Goal: Find specific page/section: Find specific page/section

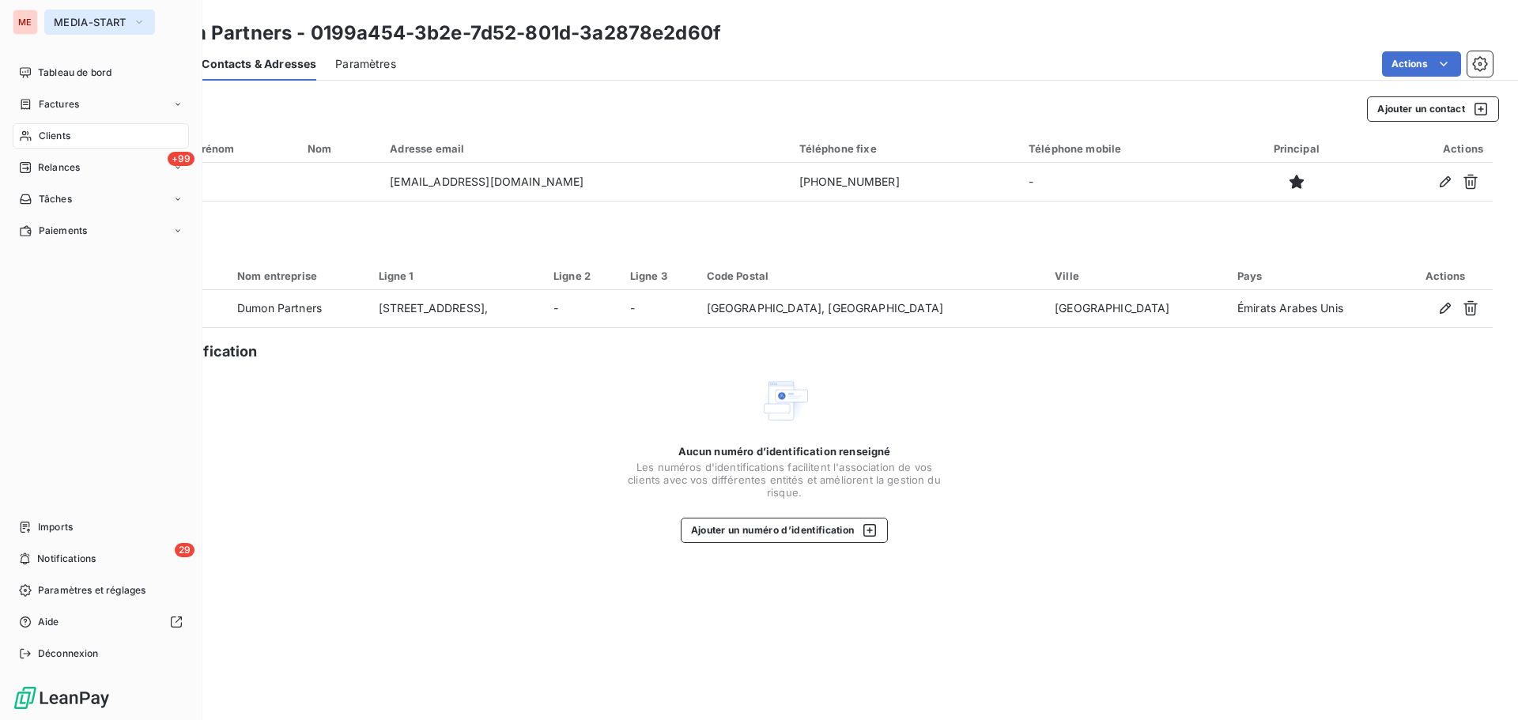
click at [75, 17] on span "MEDIA-START" at bounding box center [90, 22] width 73 height 13
click at [67, 25] on span "MEDIA-START" at bounding box center [90, 22] width 73 height 13
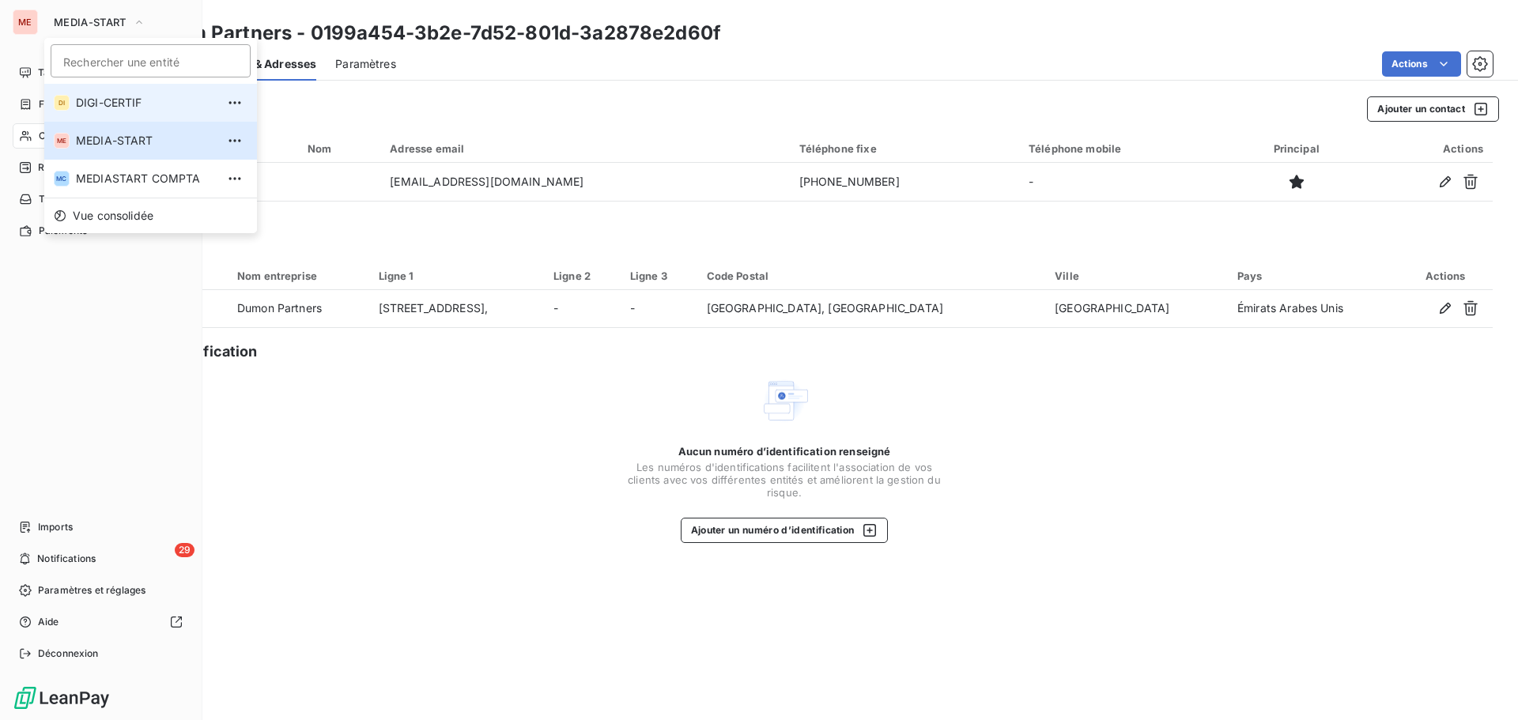
click at [119, 100] on span "DIGI-CERTIF" at bounding box center [146, 103] width 140 height 16
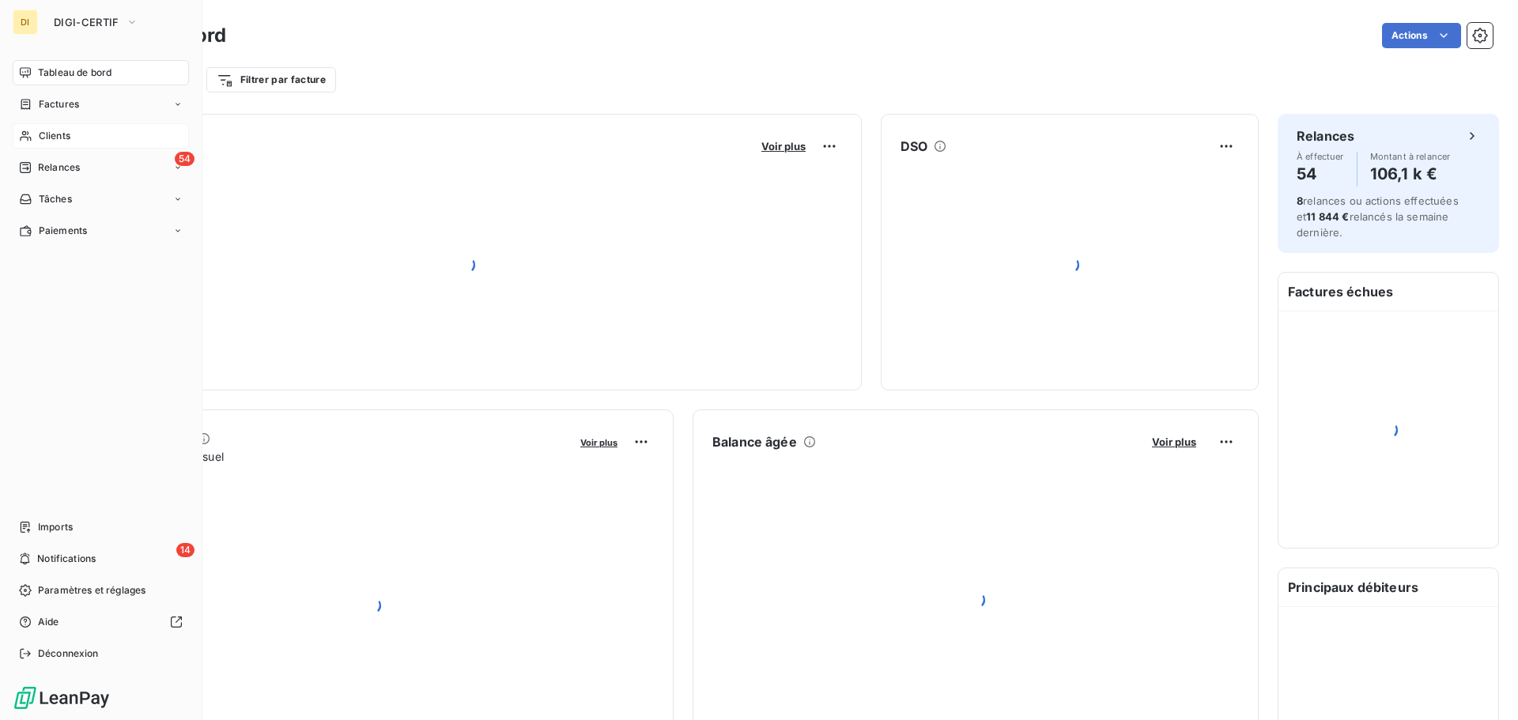
click at [69, 134] on span "Clients" at bounding box center [55, 136] width 32 height 14
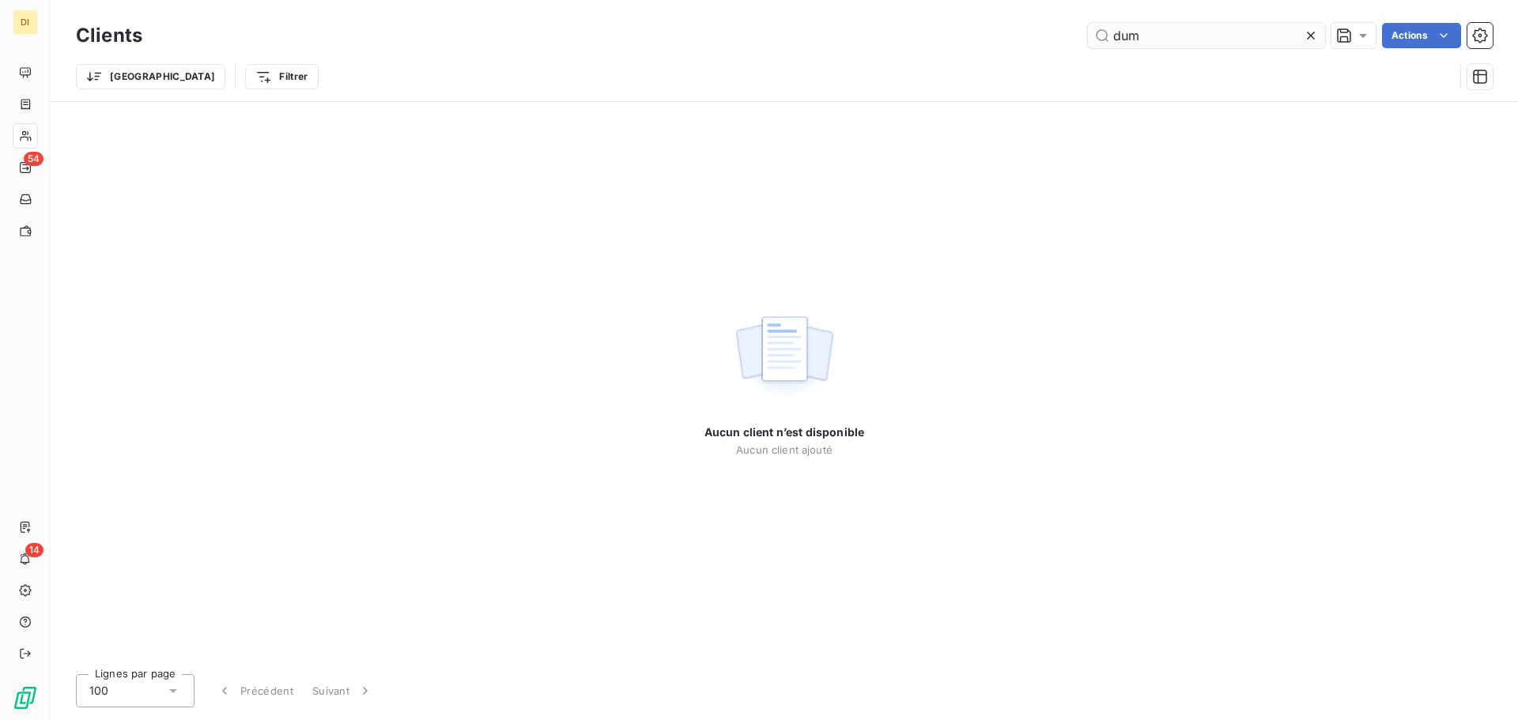
click at [1144, 35] on input "dum" at bounding box center [1206, 35] width 237 height 25
click at [1144, 35] on input "paye" at bounding box center [1206, 35] width 237 height 25
click at [1215, 31] on input "payet" at bounding box center [1206, 35] width 237 height 25
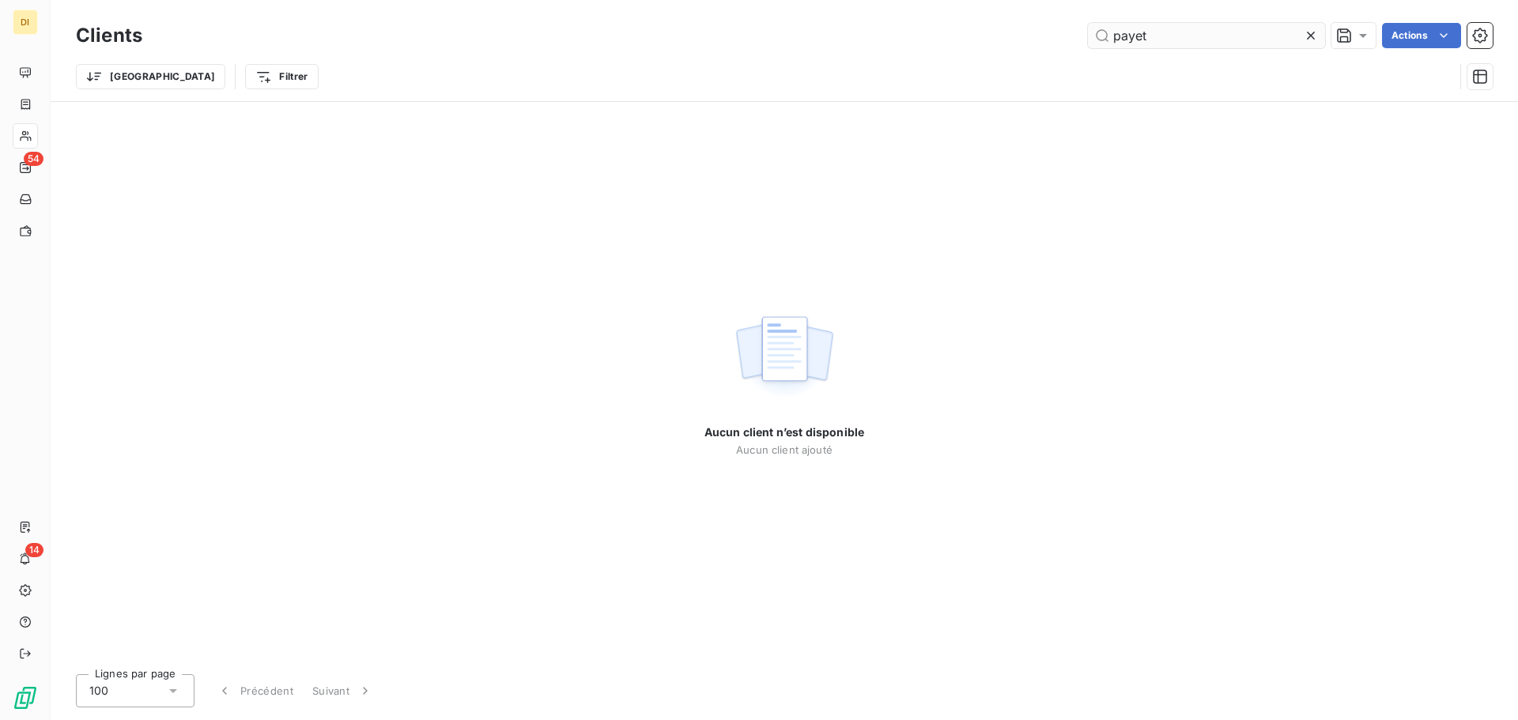
click at [1215, 31] on input "payet" at bounding box center [1206, 35] width 237 height 25
type input "b"
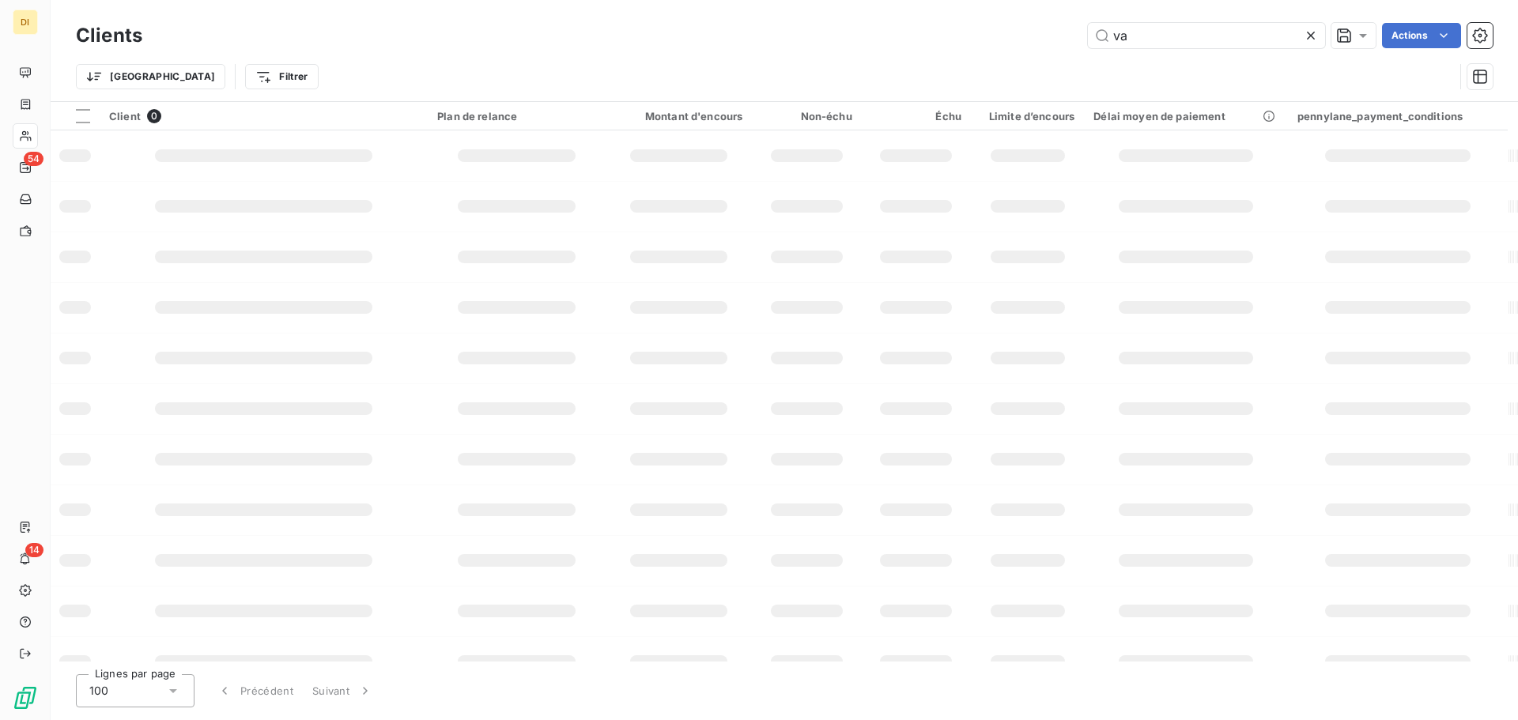
type input "v"
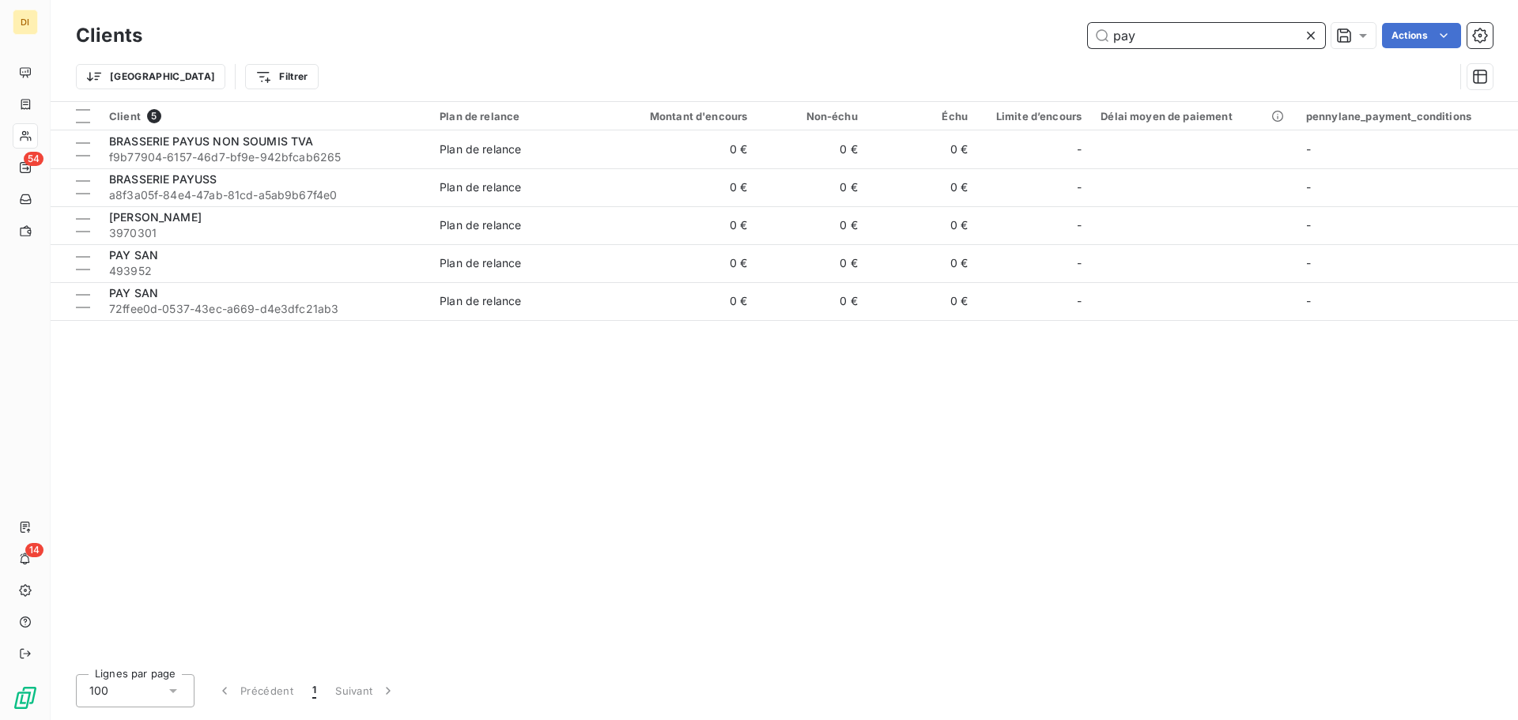
click at [1140, 26] on input "pay" at bounding box center [1206, 35] width 237 height 25
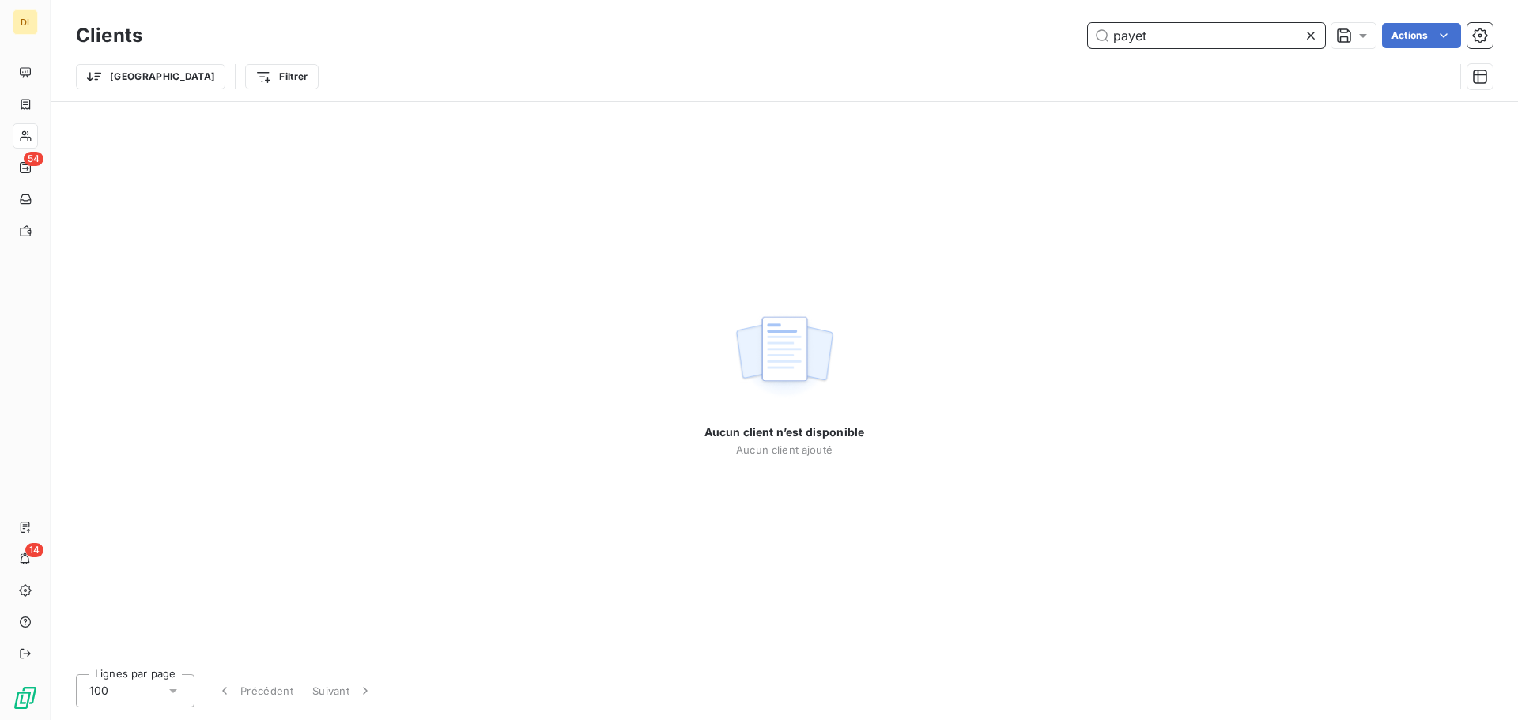
click at [1191, 29] on input "payet" at bounding box center [1206, 35] width 237 height 25
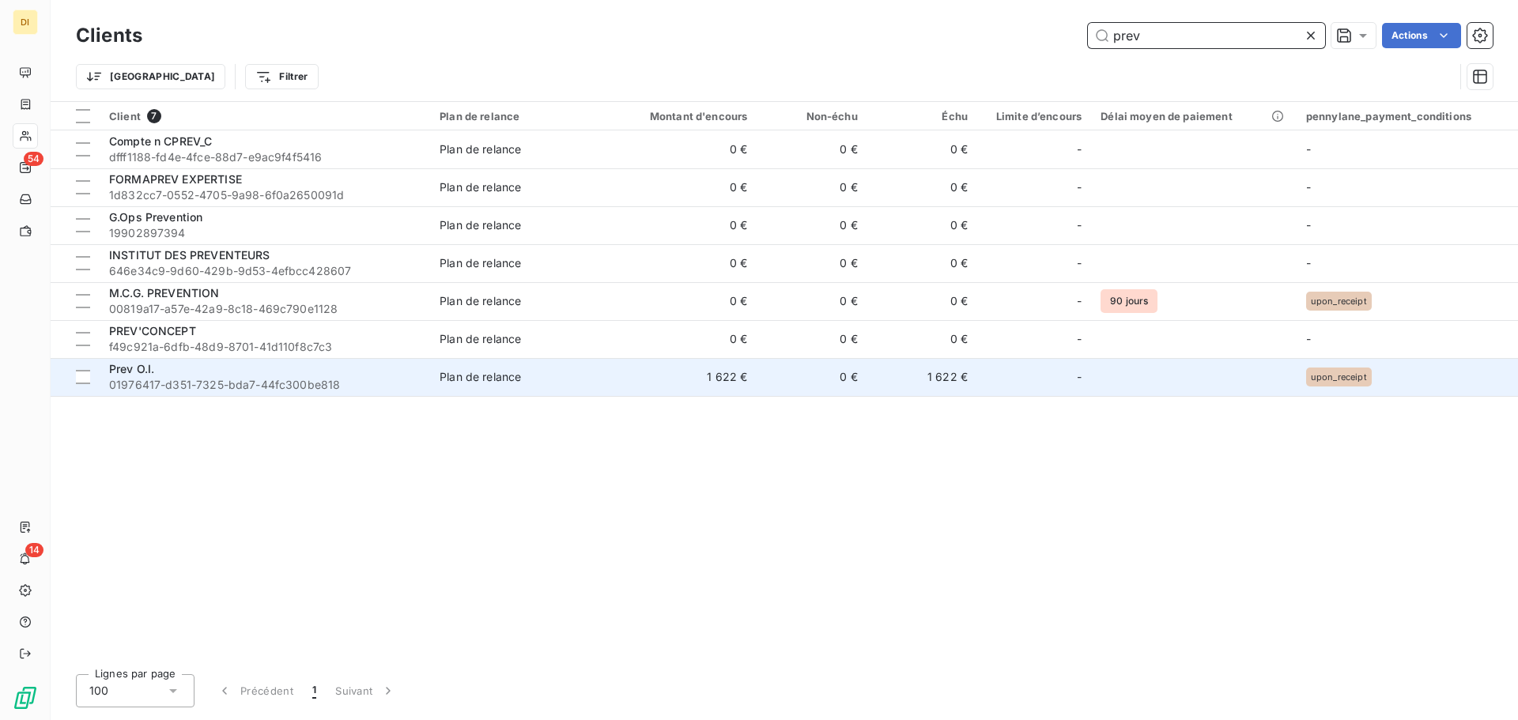
type input "prev"
click at [215, 375] on div "Prev O.I." at bounding box center [265, 369] width 312 height 16
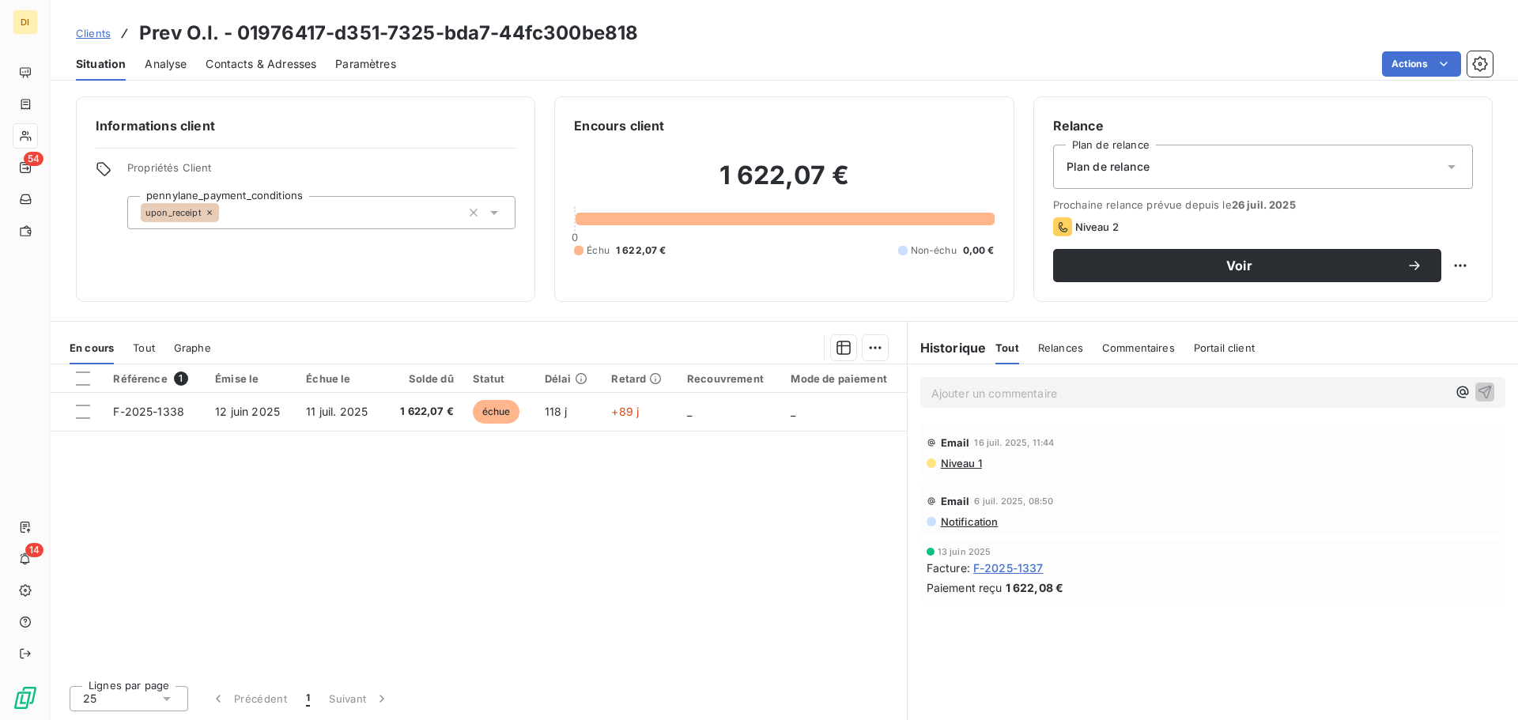
click at [247, 69] on span "Contacts & Adresses" at bounding box center [261, 64] width 111 height 16
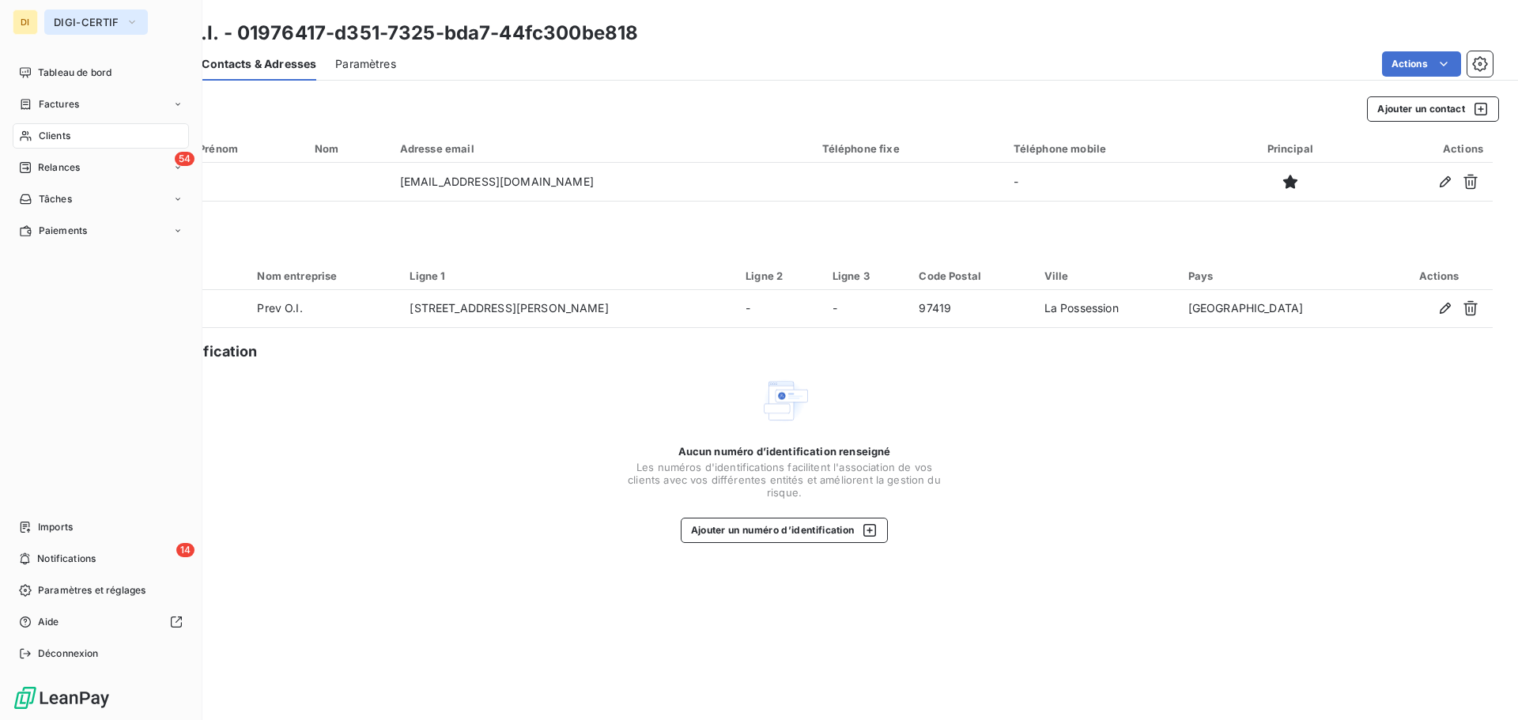
click at [66, 24] on span "DIGI-CERTIF" at bounding box center [87, 22] width 66 height 13
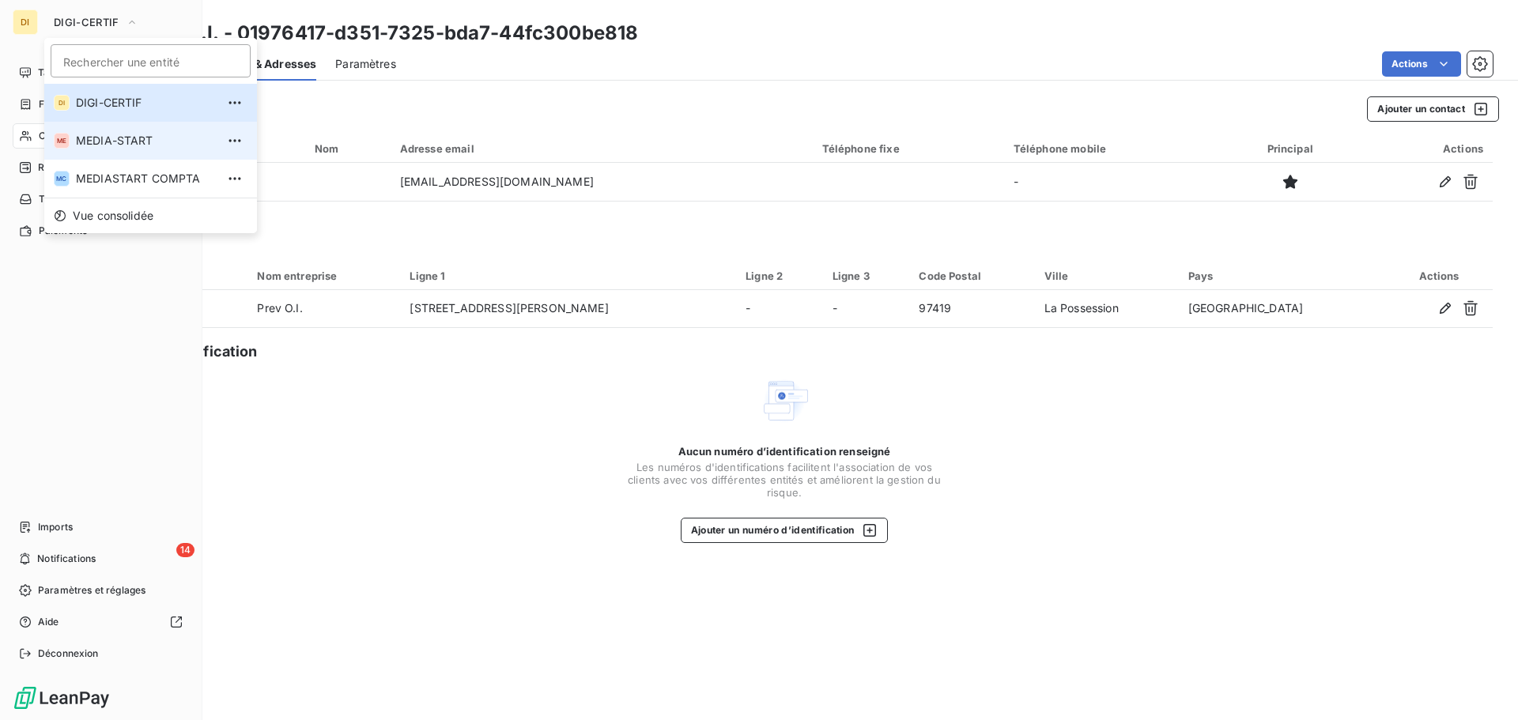
click at [82, 141] on span "MEDIA-START" at bounding box center [146, 141] width 140 height 16
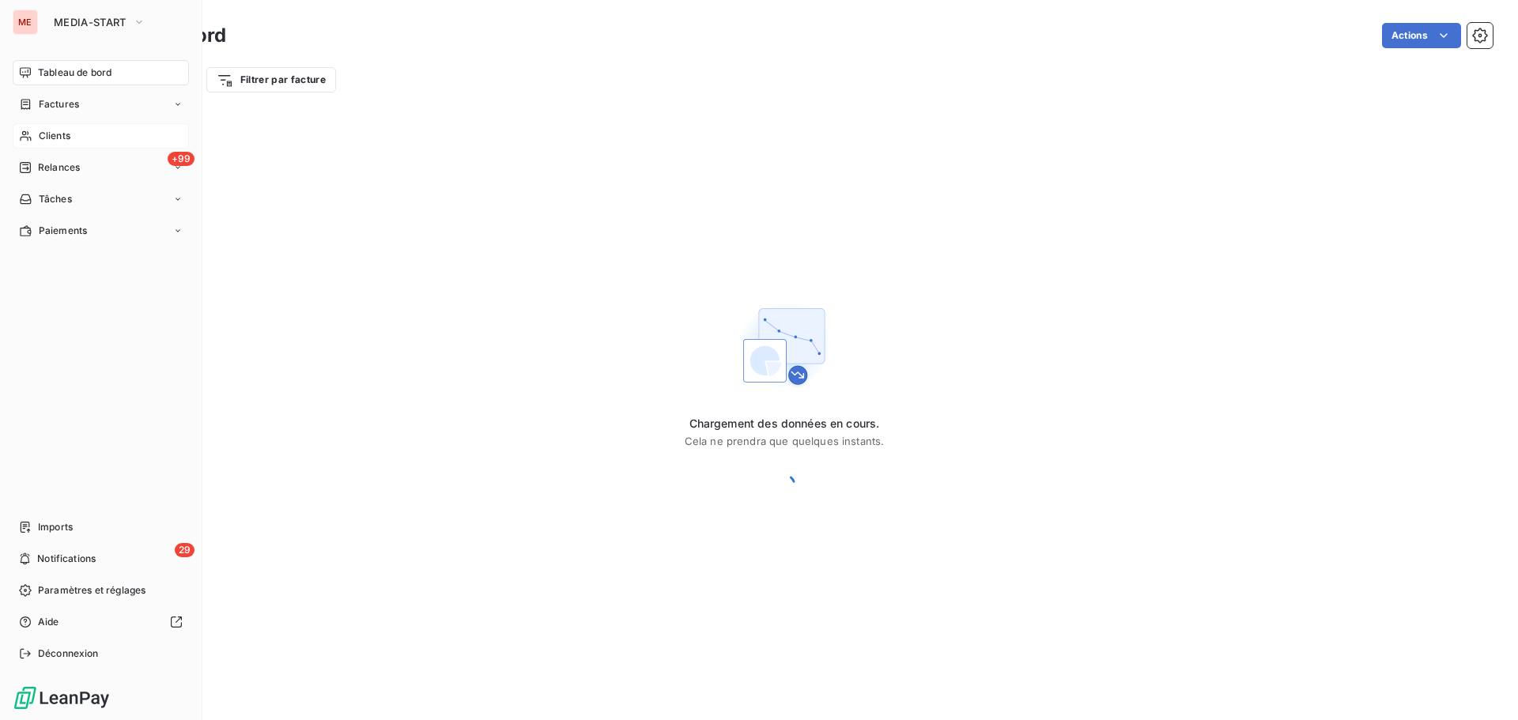
click at [59, 140] on span "Clients" at bounding box center [55, 136] width 32 height 14
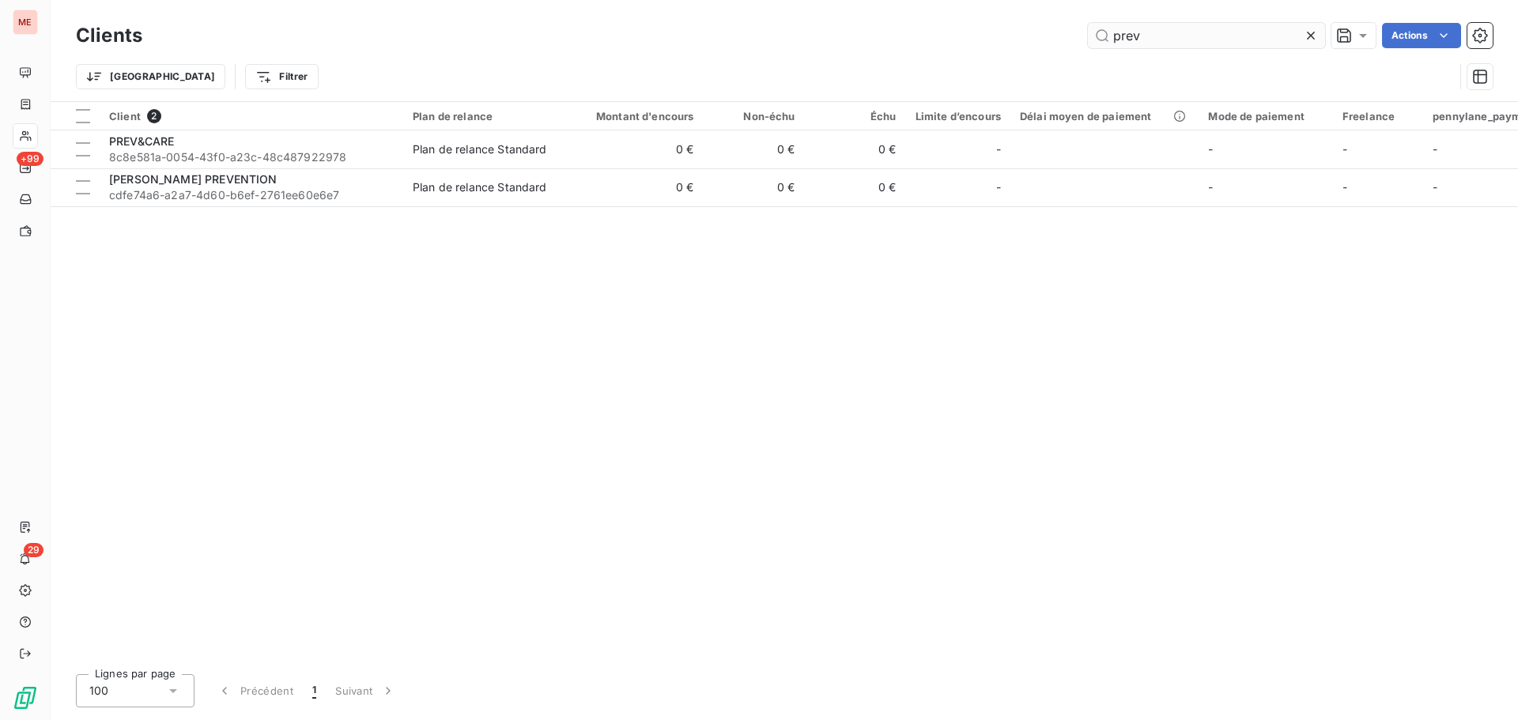
click at [1211, 39] on input "prev" at bounding box center [1206, 35] width 237 height 25
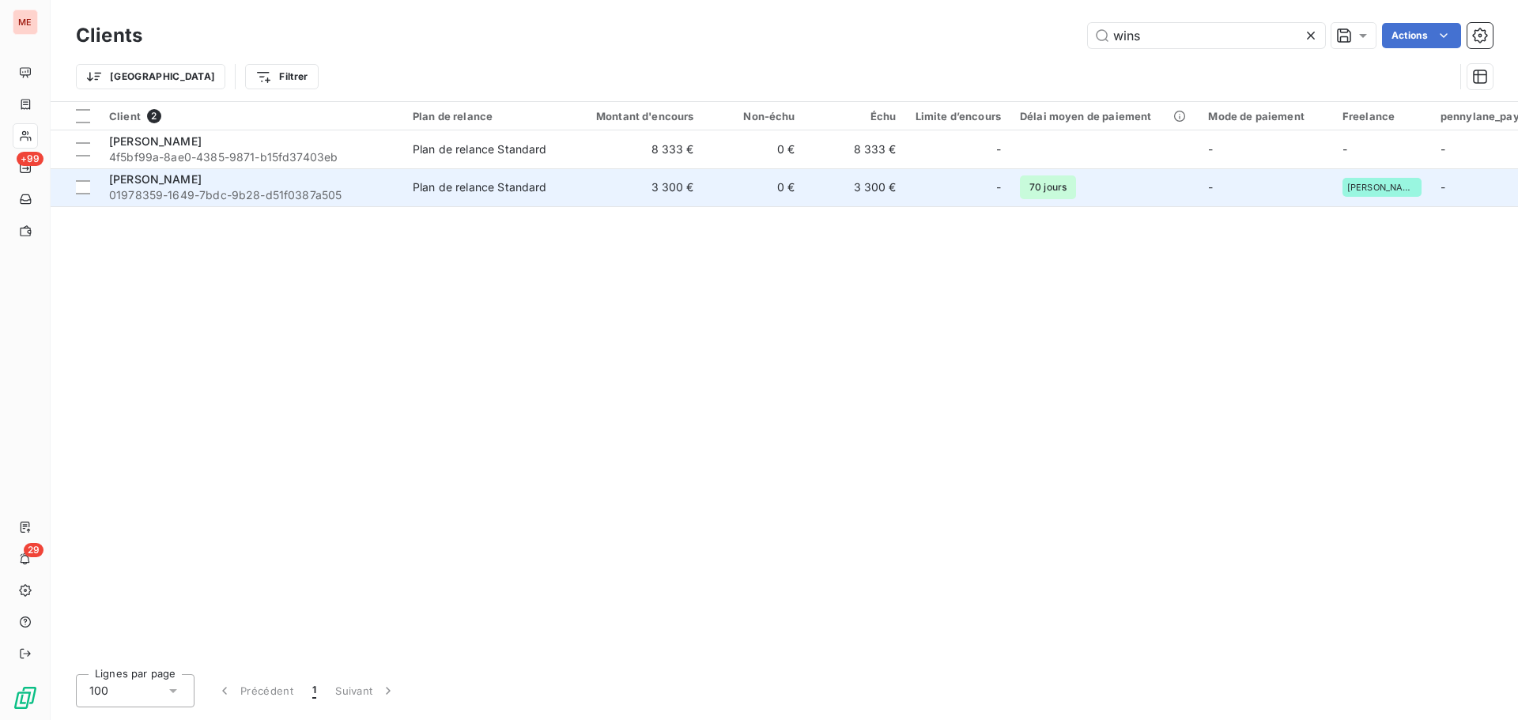
type input "wins"
click at [293, 202] on span "01978359-1649-7bdc-9b28-d51f0387a505" at bounding box center [251, 195] width 285 height 16
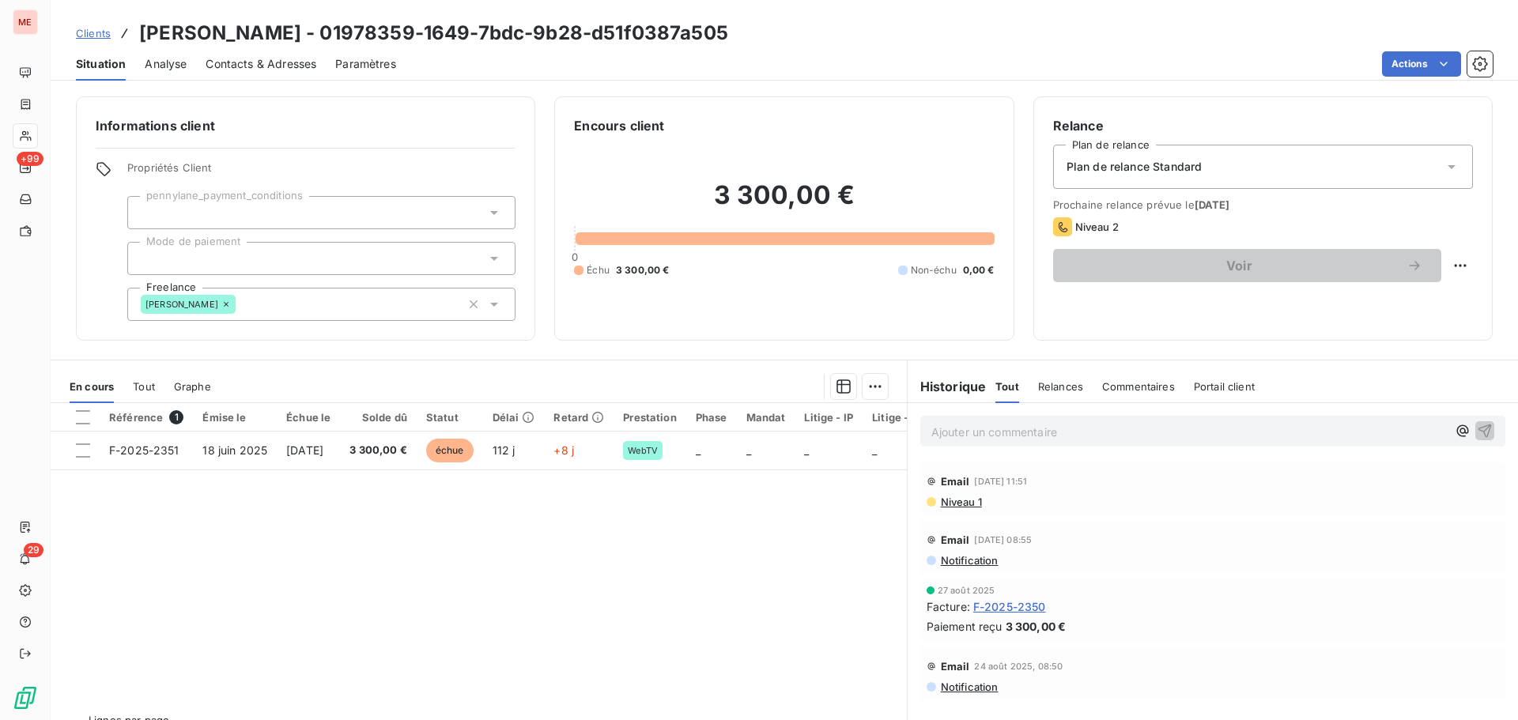
click at [964, 501] on span "Niveau 1" at bounding box center [960, 502] width 43 height 13
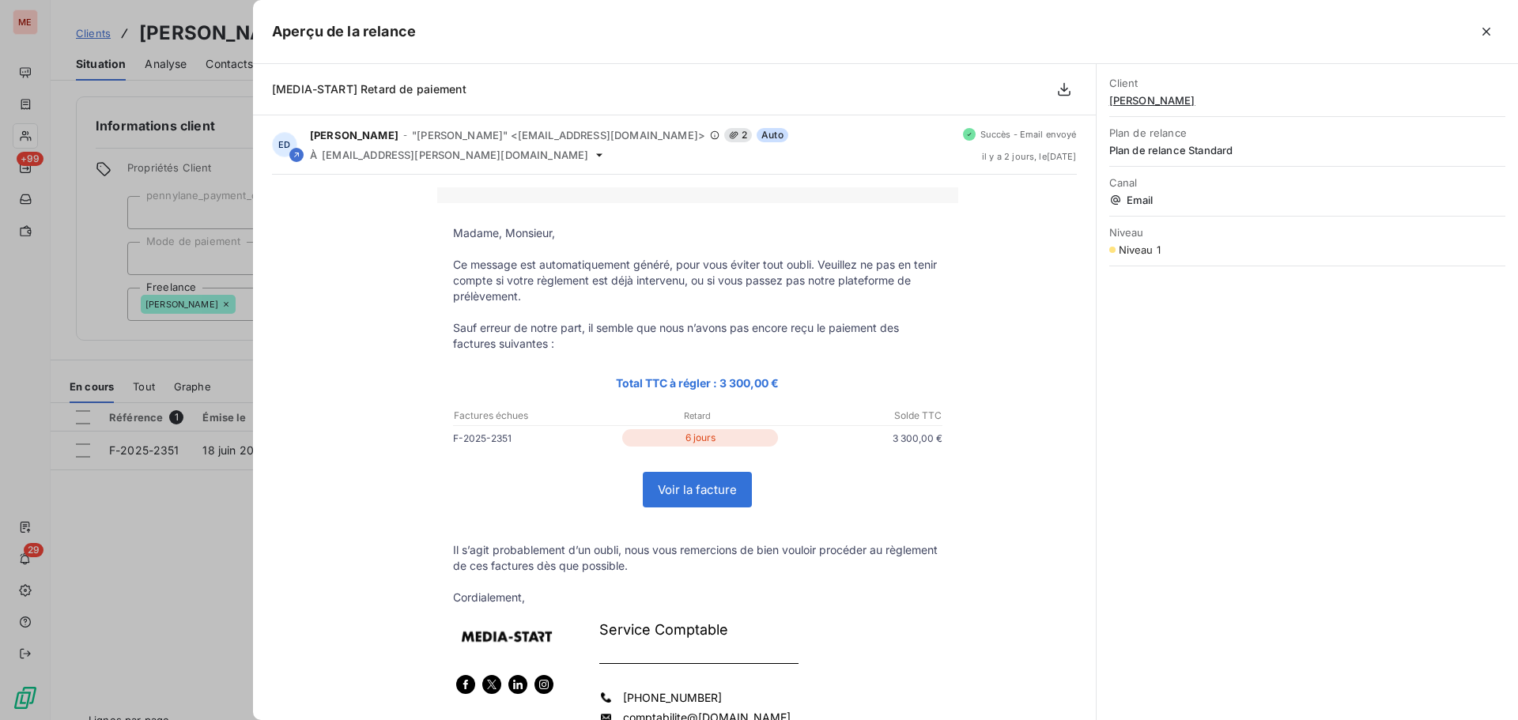
click at [1484, 18] on div "Aperçu de la relance" at bounding box center [885, 32] width 1265 height 64
click at [1483, 42] on button "button" at bounding box center [1486, 31] width 25 height 25
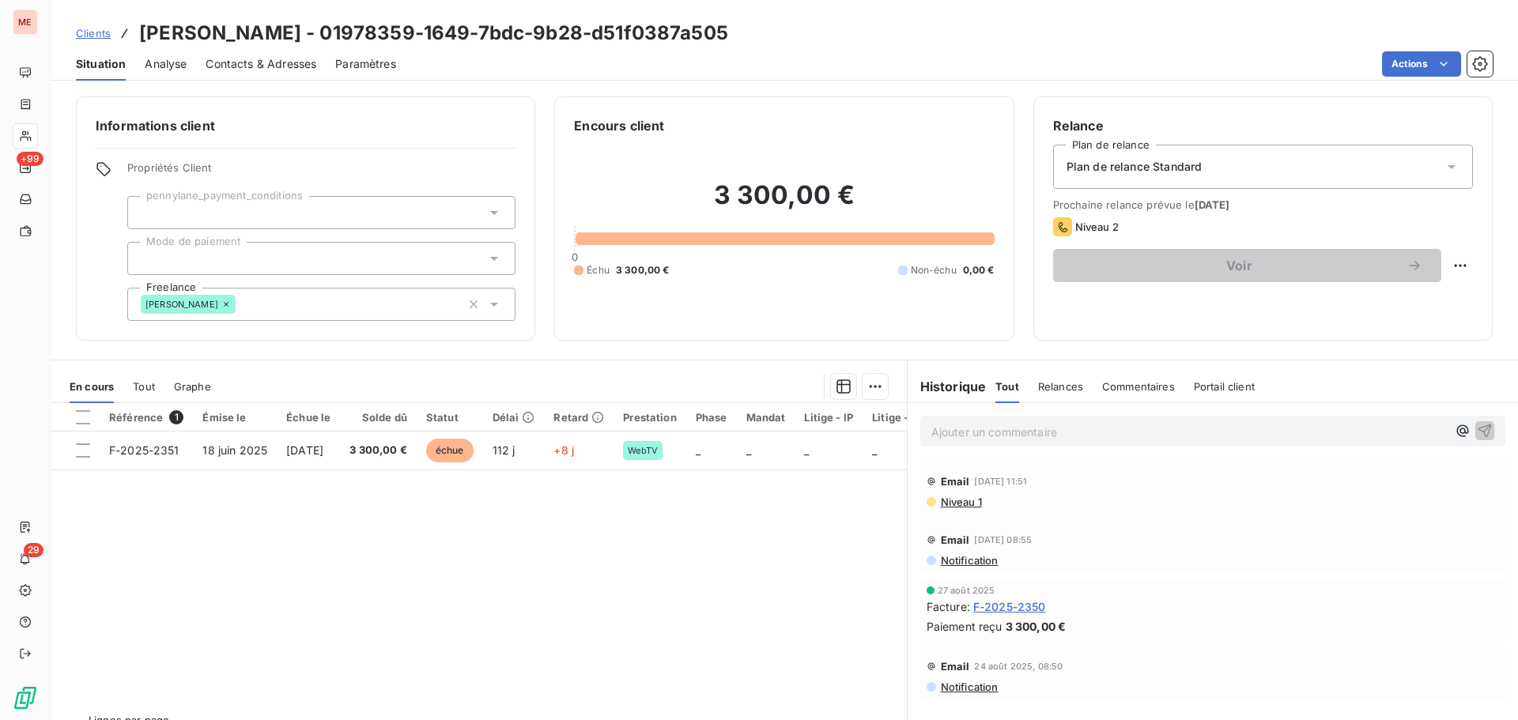
click at [948, 503] on span "Niveau 1" at bounding box center [960, 502] width 43 height 13
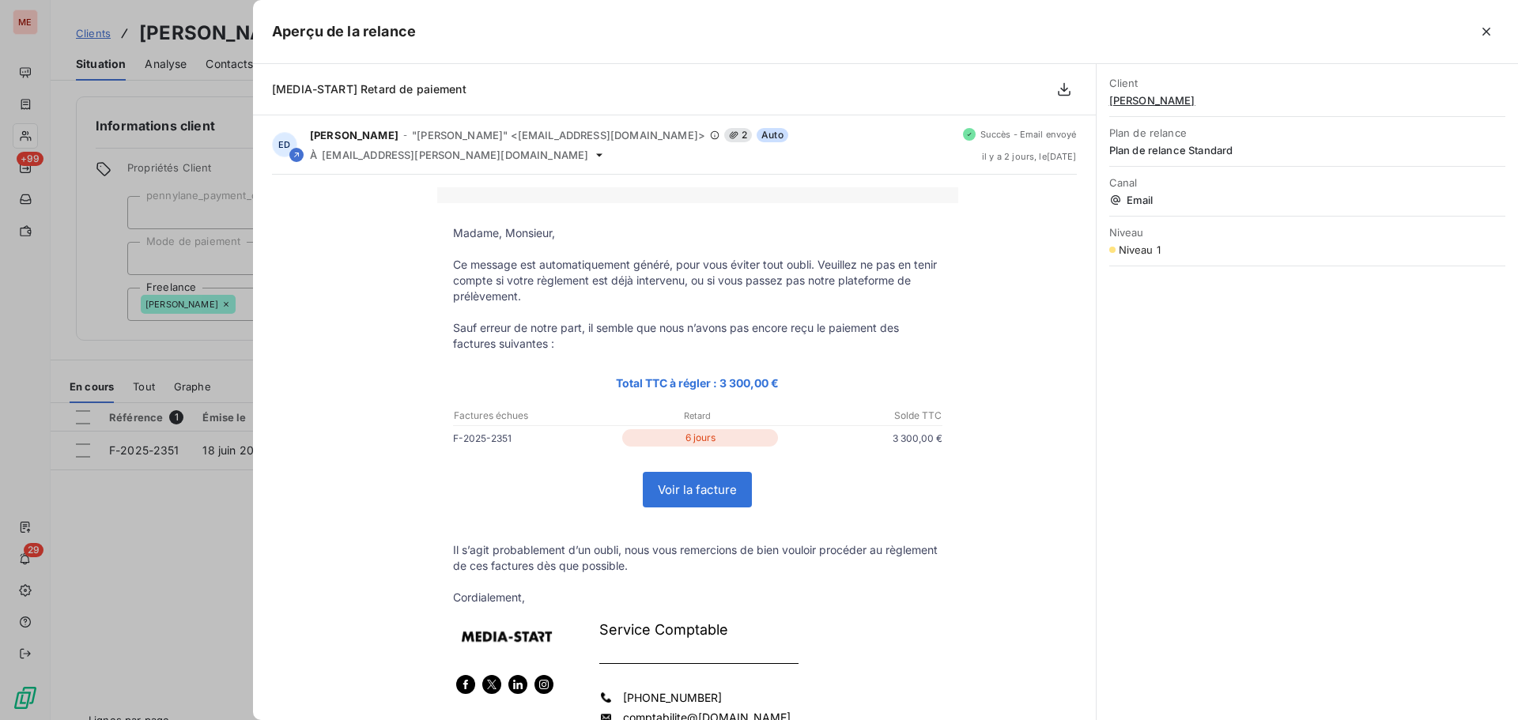
click at [149, 572] on div at bounding box center [759, 360] width 1518 height 720
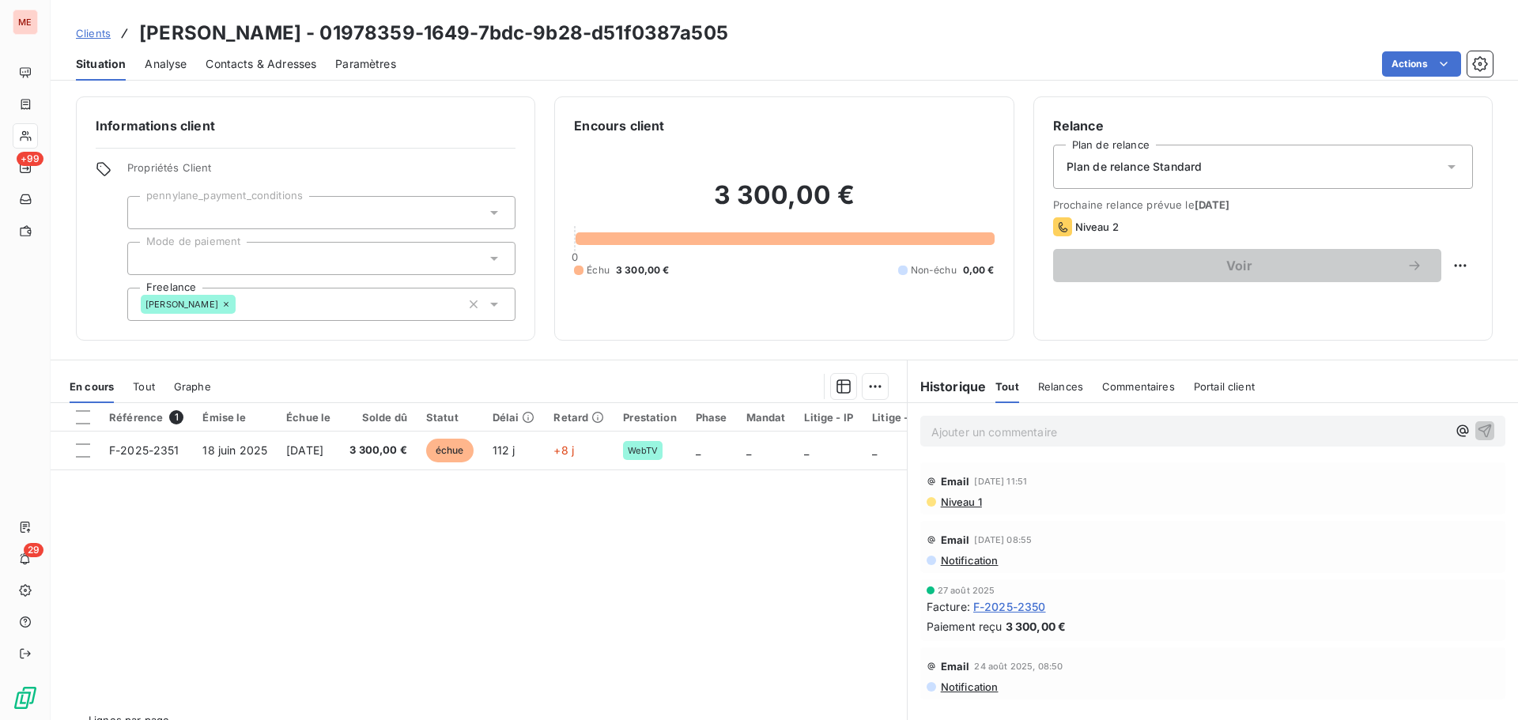
scroll to position [1, 0]
drag, startPoint x: 1257, startPoint y: 202, endPoint x: 1038, endPoint y: 198, distance: 218.3
click at [1038, 198] on div "Relance Plan de relance Plan de relance Standard Prochaine relance prévue le [D…" at bounding box center [1263, 218] width 459 height 244
click at [1162, 208] on span "Prochaine relance prévue le [DATE]" at bounding box center [1263, 204] width 420 height 13
drag, startPoint x: 1192, startPoint y: 204, endPoint x: 1266, endPoint y: 218, distance: 74.9
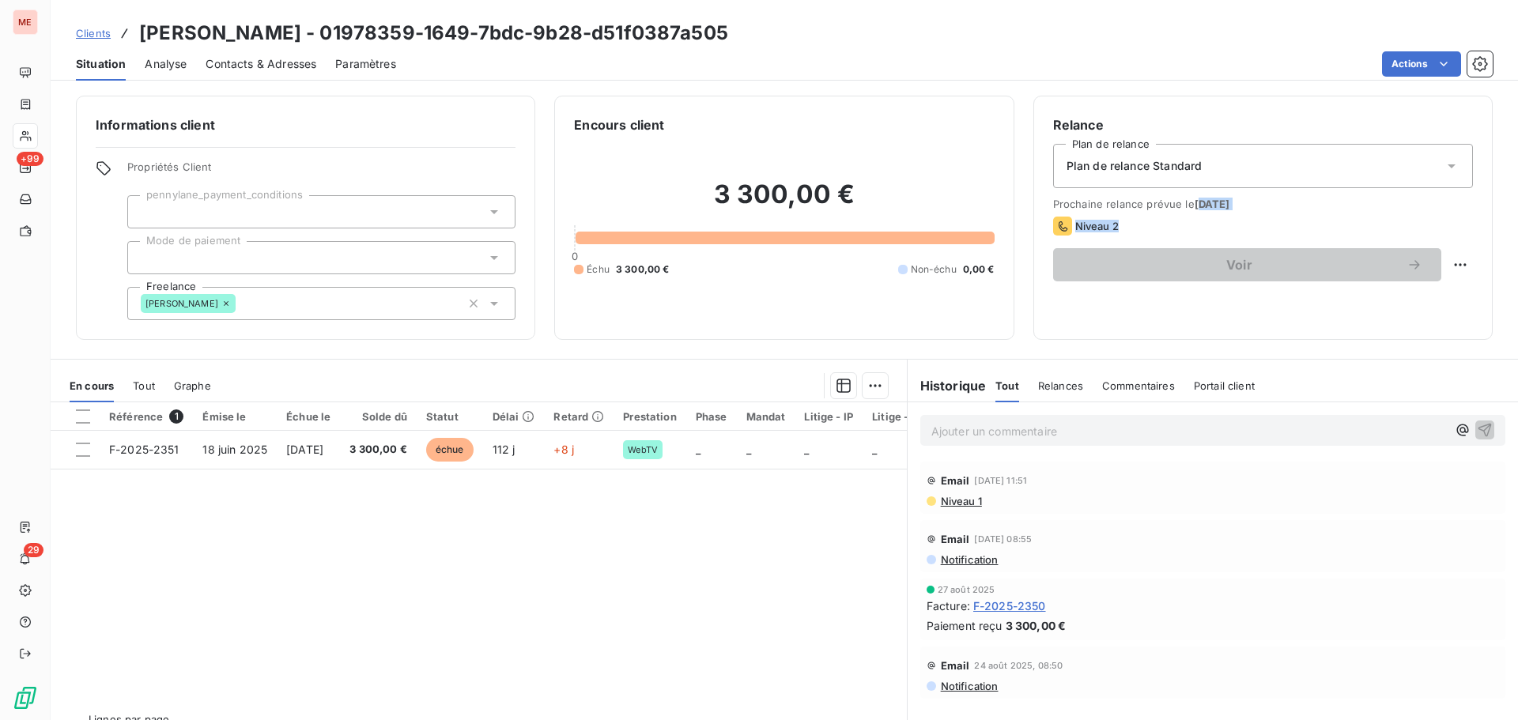
click at [1266, 218] on div "Prochaine relance prévue le [DATE] Niveau 2 Voir" at bounding box center [1263, 240] width 420 height 84
click at [977, 146] on div "3 300,00 € 0 Échu 3 300,00 € Non-échu 0,00 €" at bounding box center [784, 227] width 420 height 186
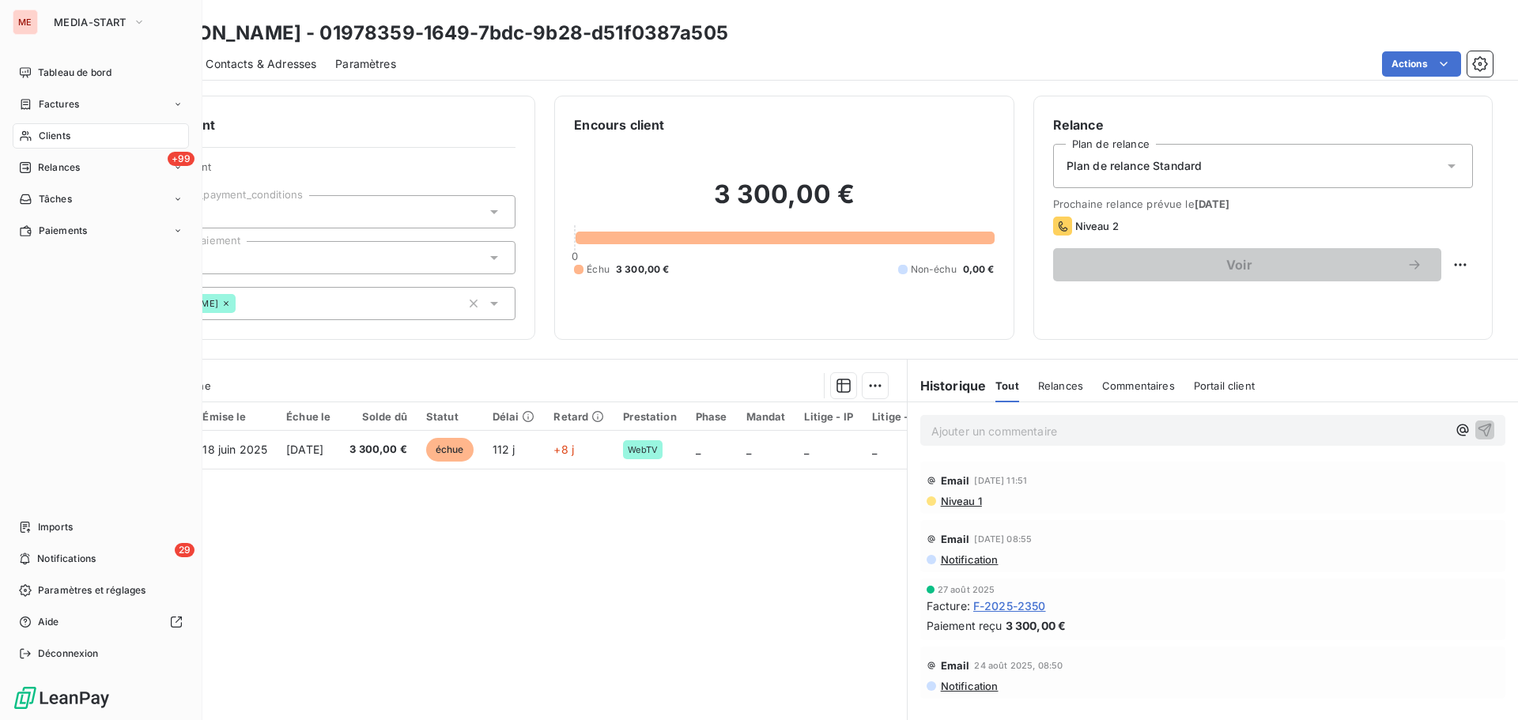
click at [29, 133] on icon at bounding box center [25, 136] width 13 height 13
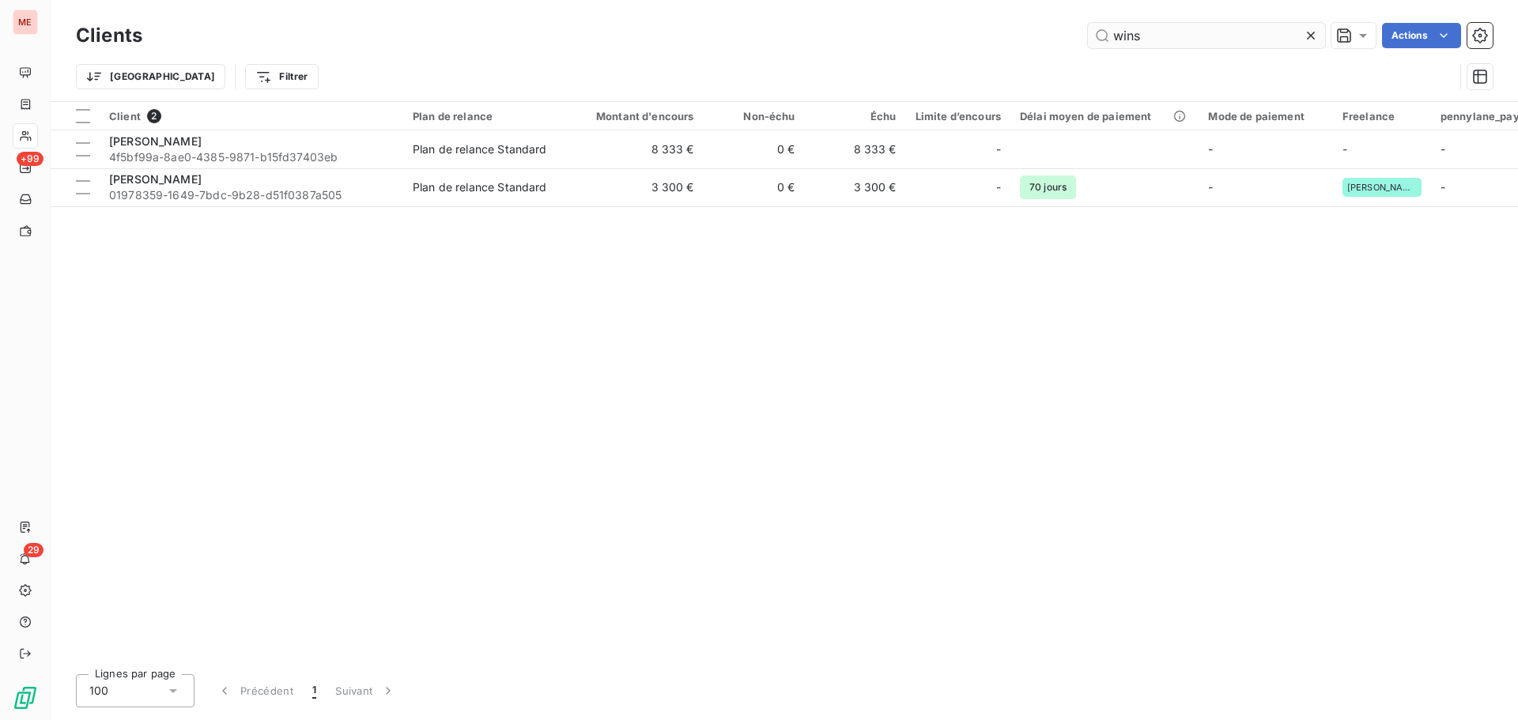
click at [1230, 37] on input "wins" at bounding box center [1206, 35] width 237 height 25
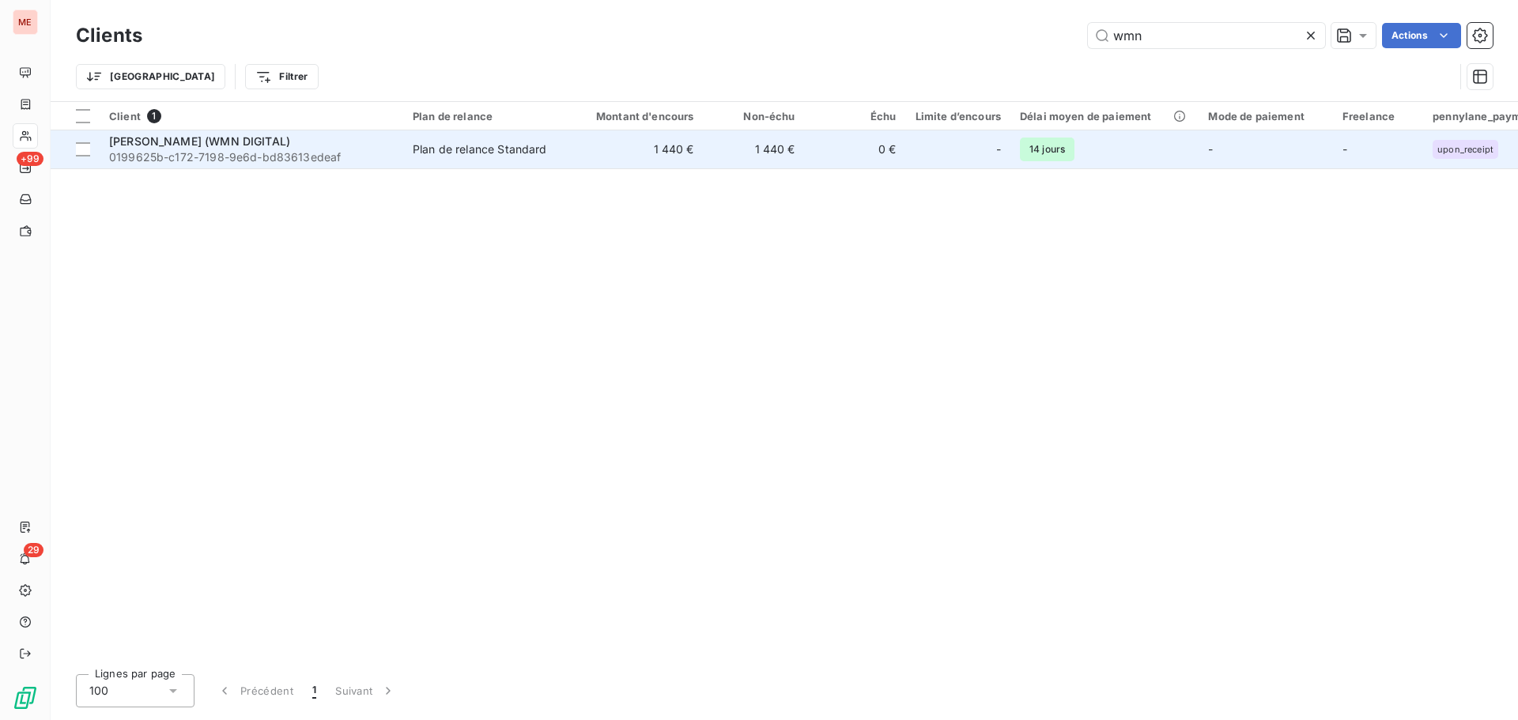
type input "wmn"
click at [342, 154] on span "0199625b-c172-7198-9e6d-bd83613edeaf" at bounding box center [251, 157] width 285 height 16
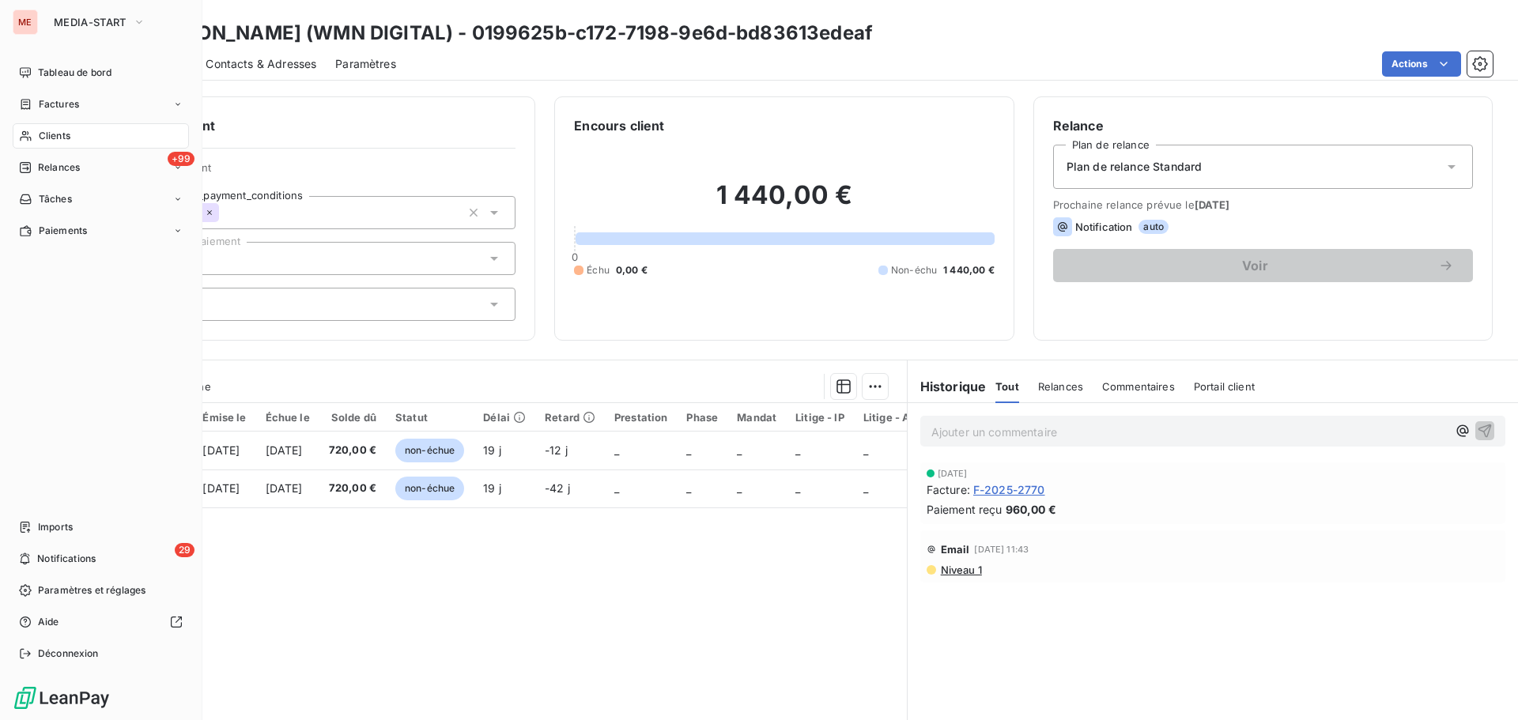
click at [34, 138] on div "Clients" at bounding box center [101, 135] width 176 height 25
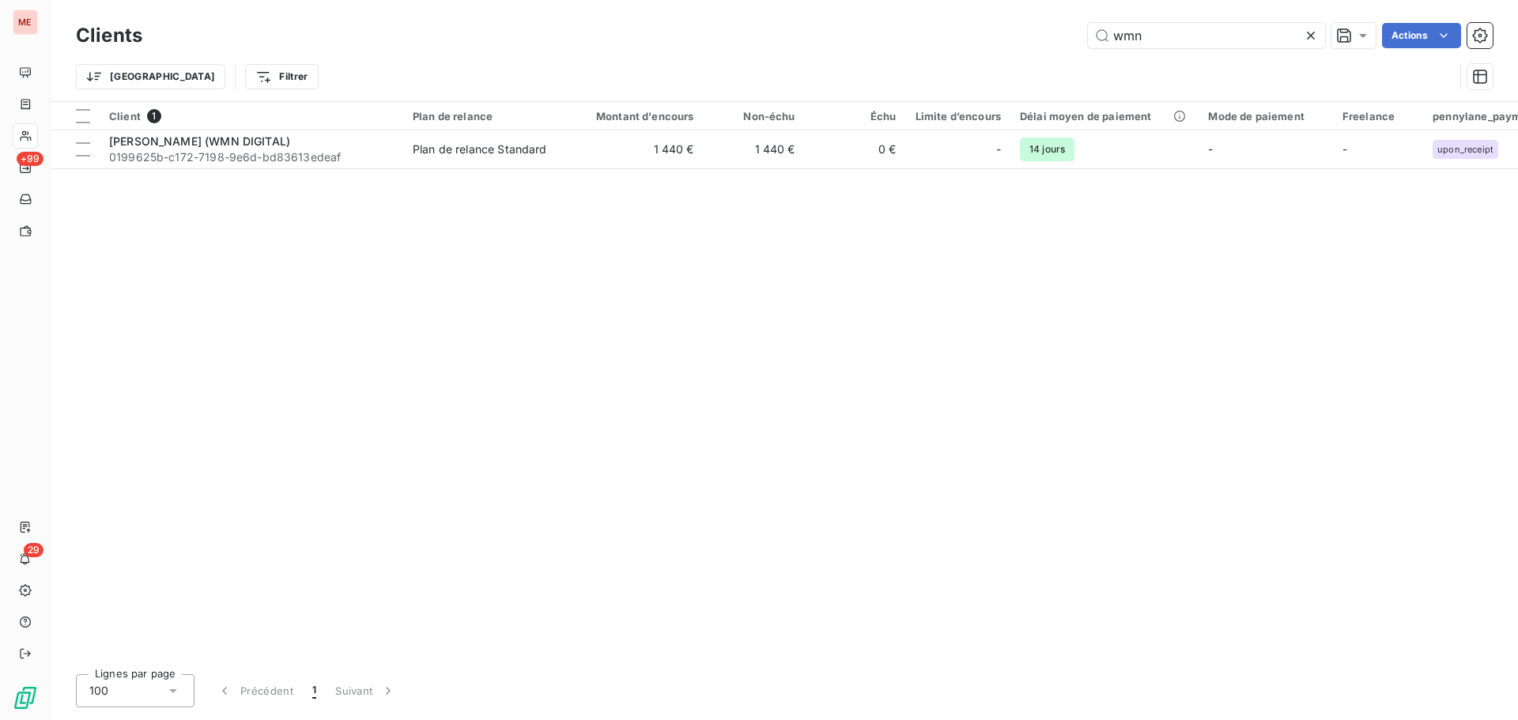
click at [1143, 51] on div "Clients wmn Actions" at bounding box center [784, 35] width 1417 height 33
click at [1149, 39] on input "wmn" at bounding box center [1206, 35] width 237 height 25
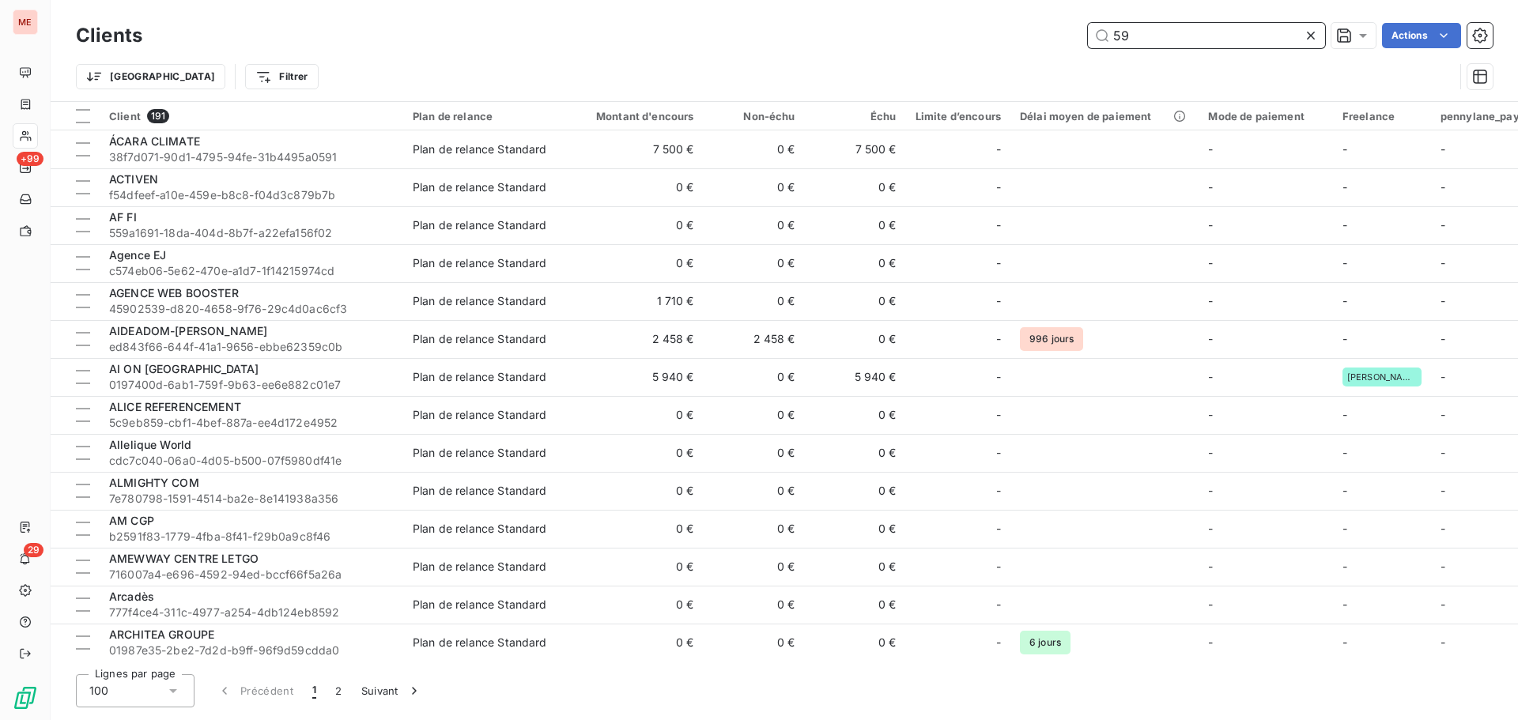
type input "59"
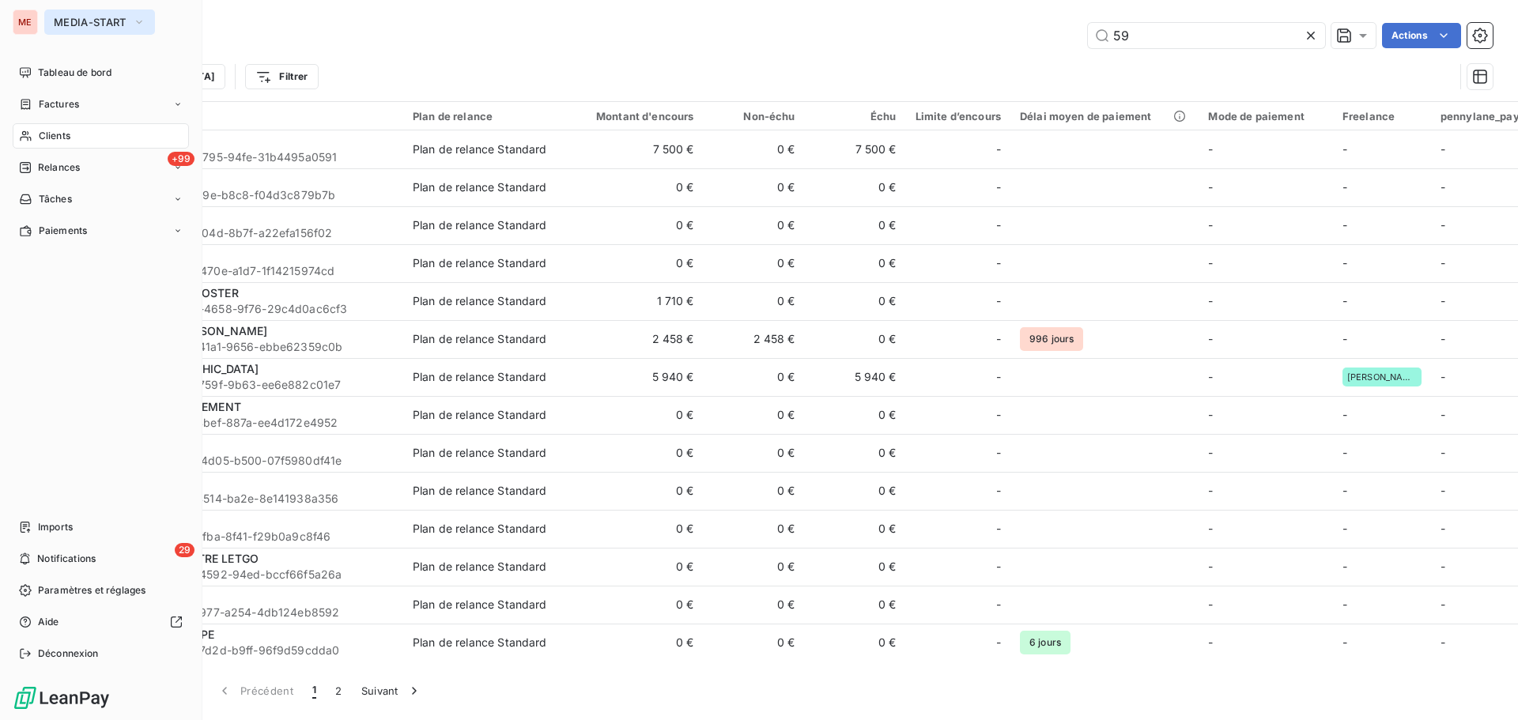
click at [66, 23] on span "MEDIA-START" at bounding box center [90, 22] width 73 height 13
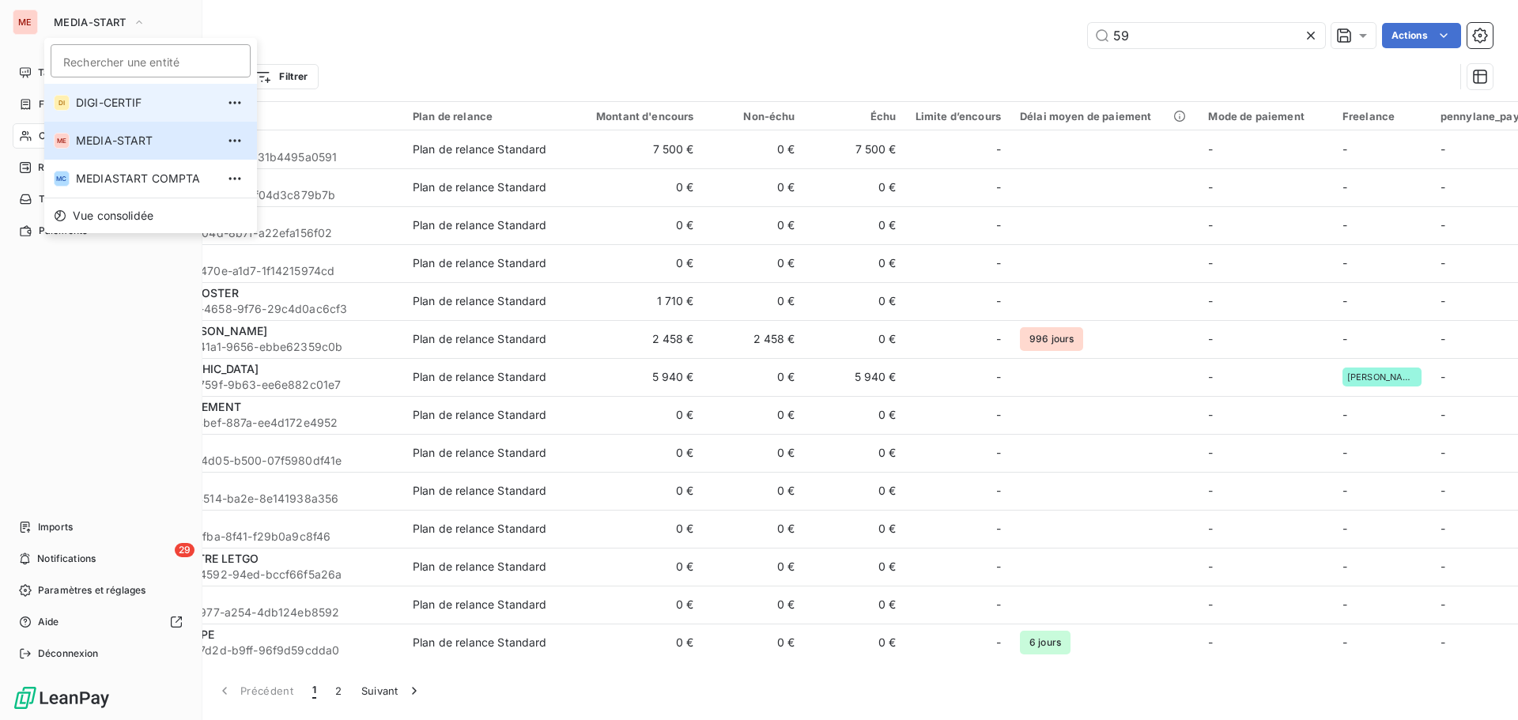
click at [78, 103] on span "DIGI-CERTIF" at bounding box center [146, 103] width 140 height 16
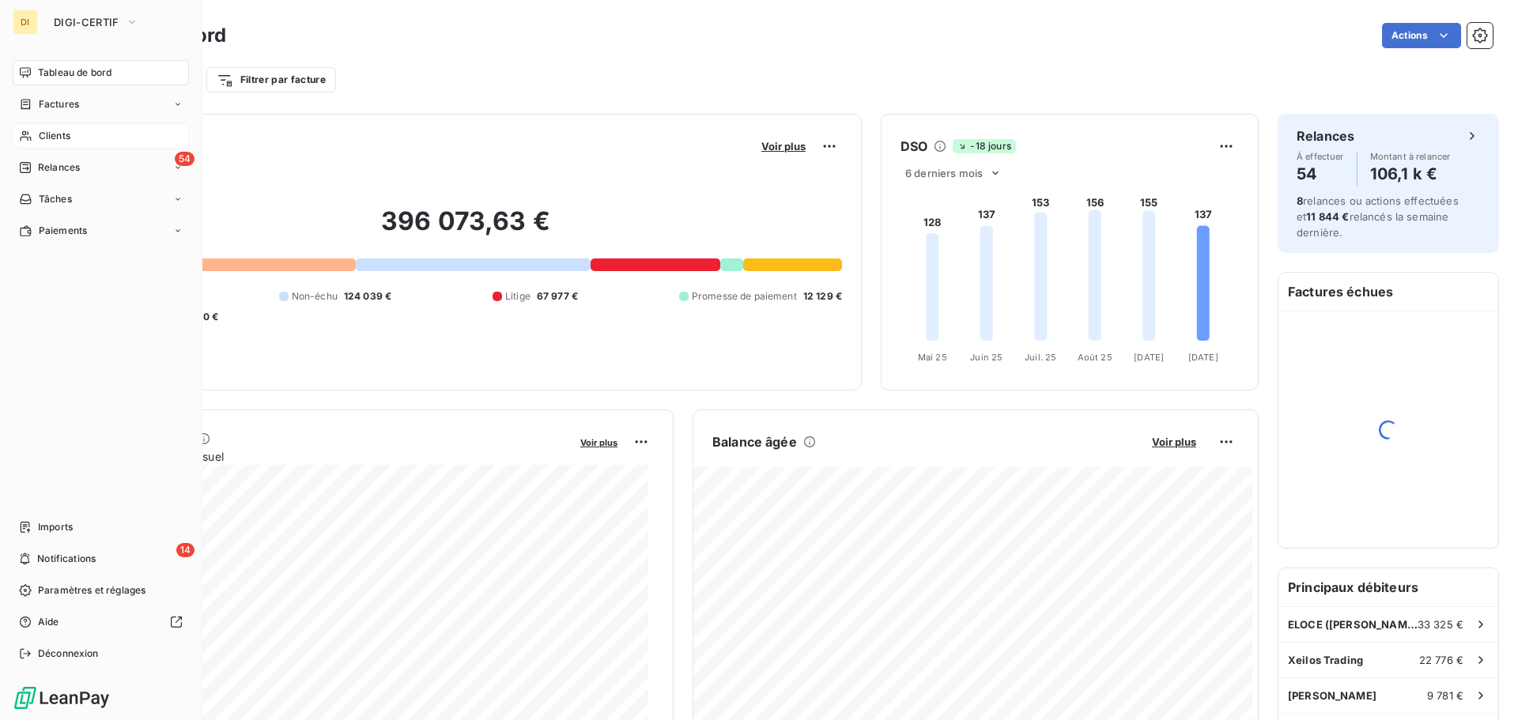
click at [65, 140] on span "Clients" at bounding box center [55, 136] width 32 height 14
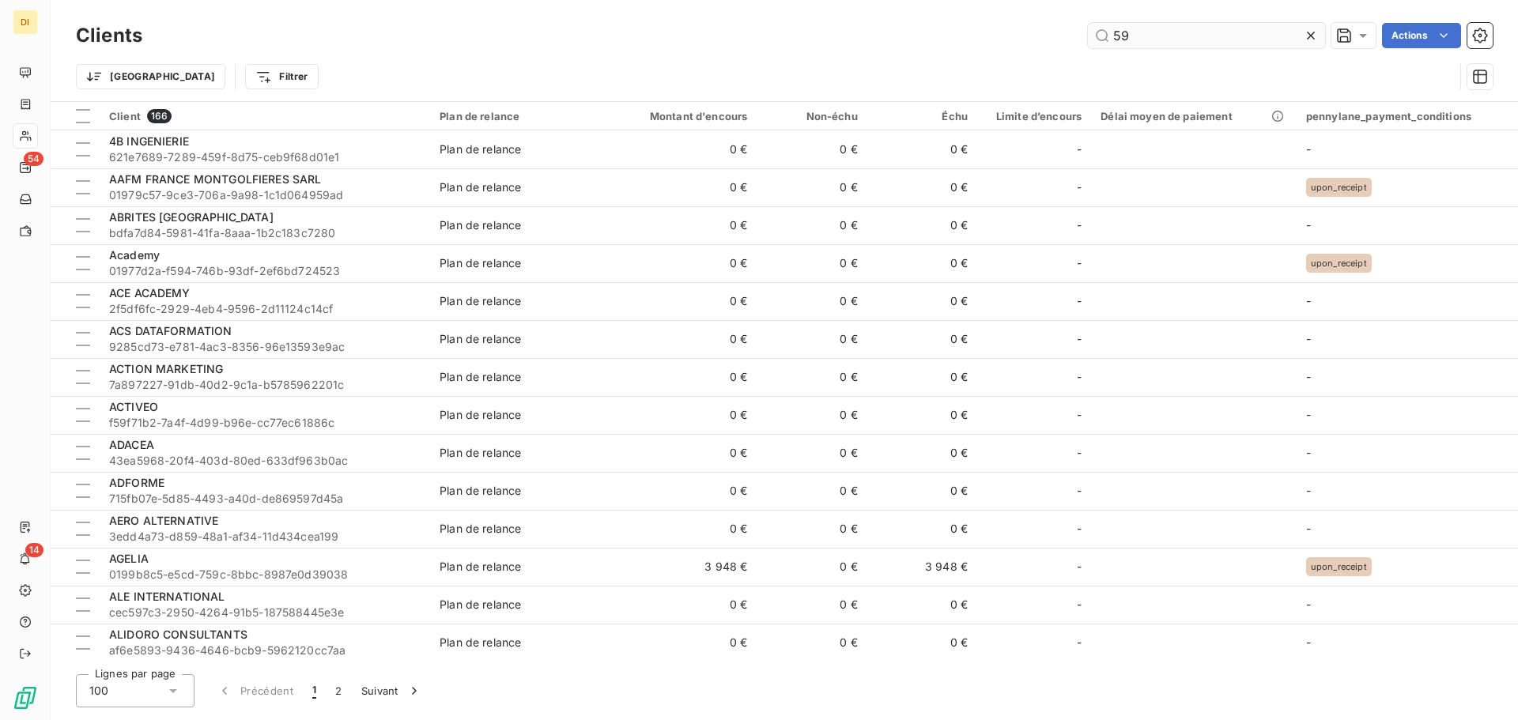
click at [1162, 29] on input "59" at bounding box center [1206, 35] width 237 height 25
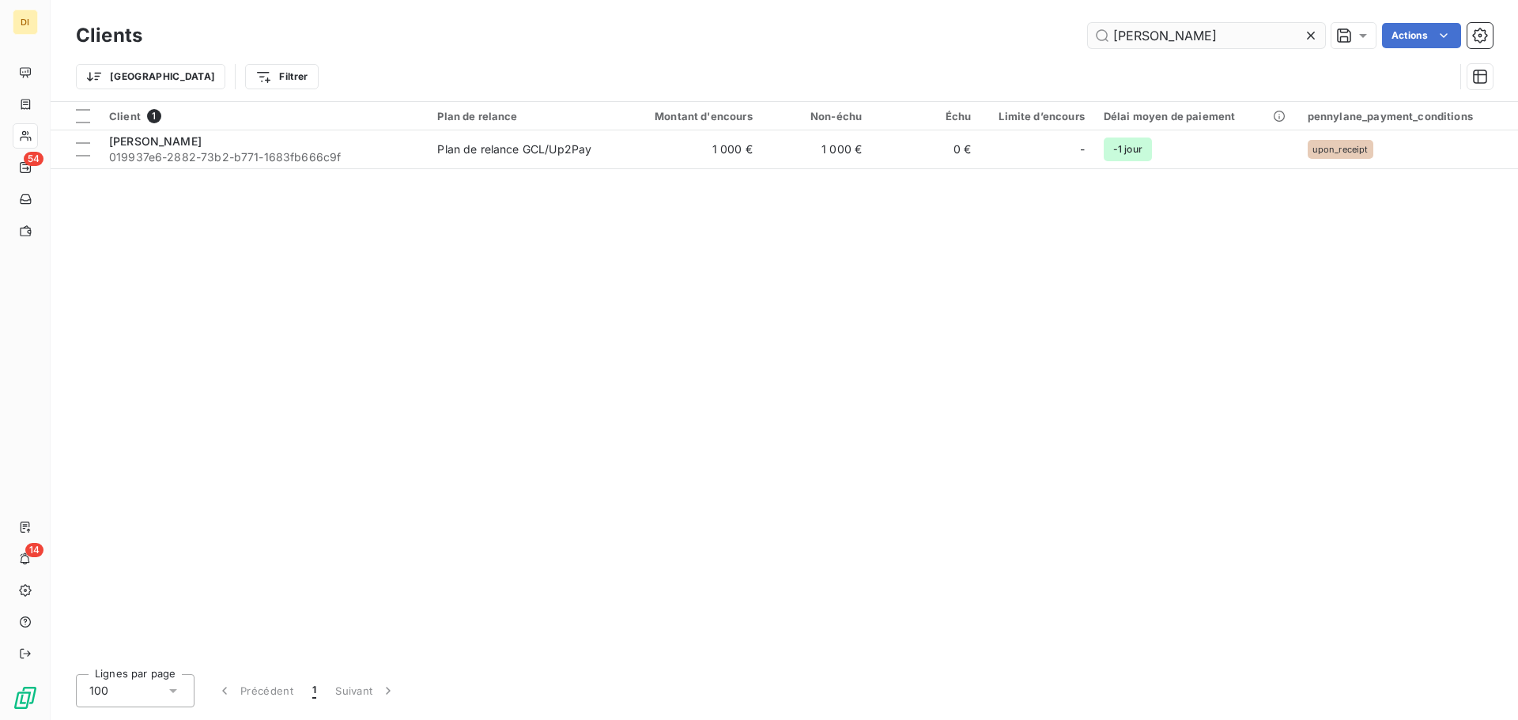
click at [1155, 40] on input "[PERSON_NAME]" at bounding box center [1206, 35] width 237 height 25
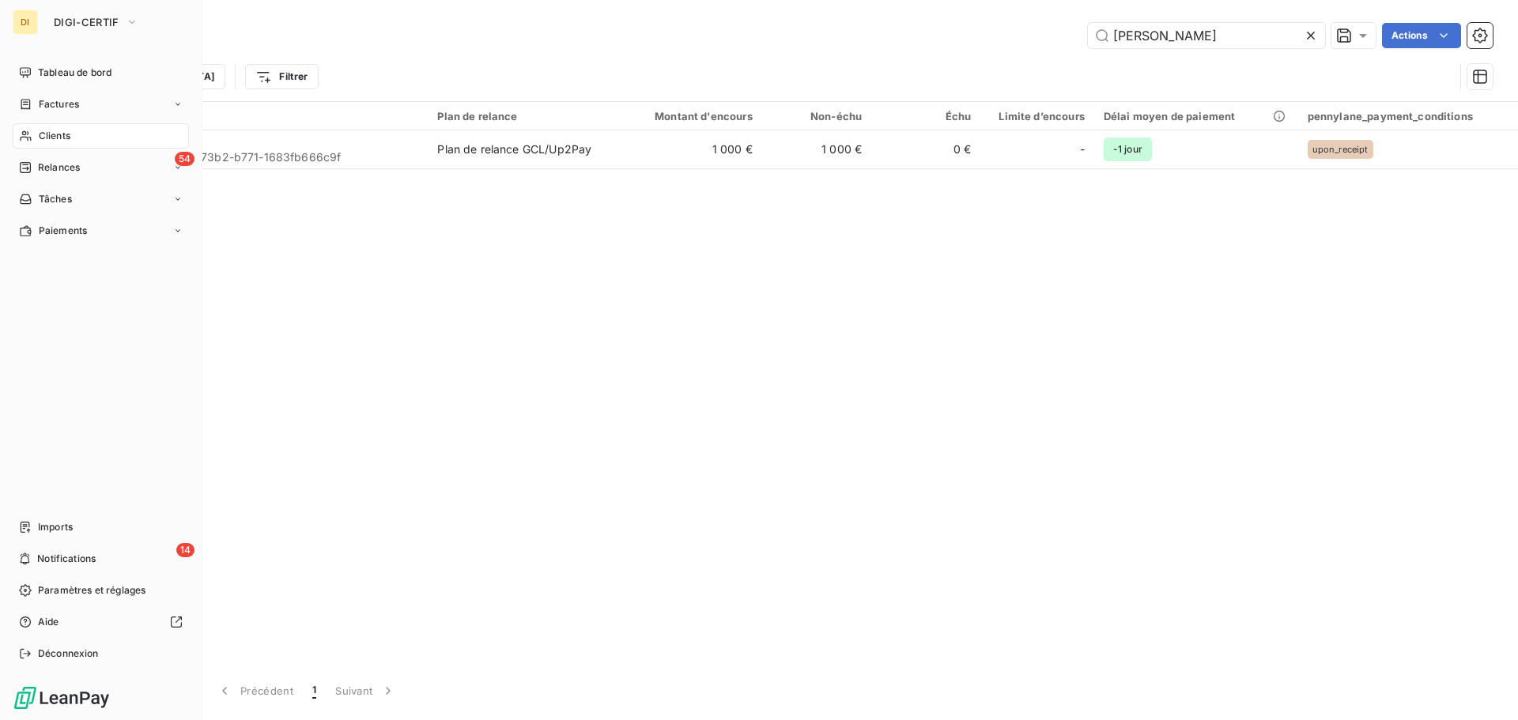
click at [33, 130] on div "Clients" at bounding box center [101, 135] width 176 height 25
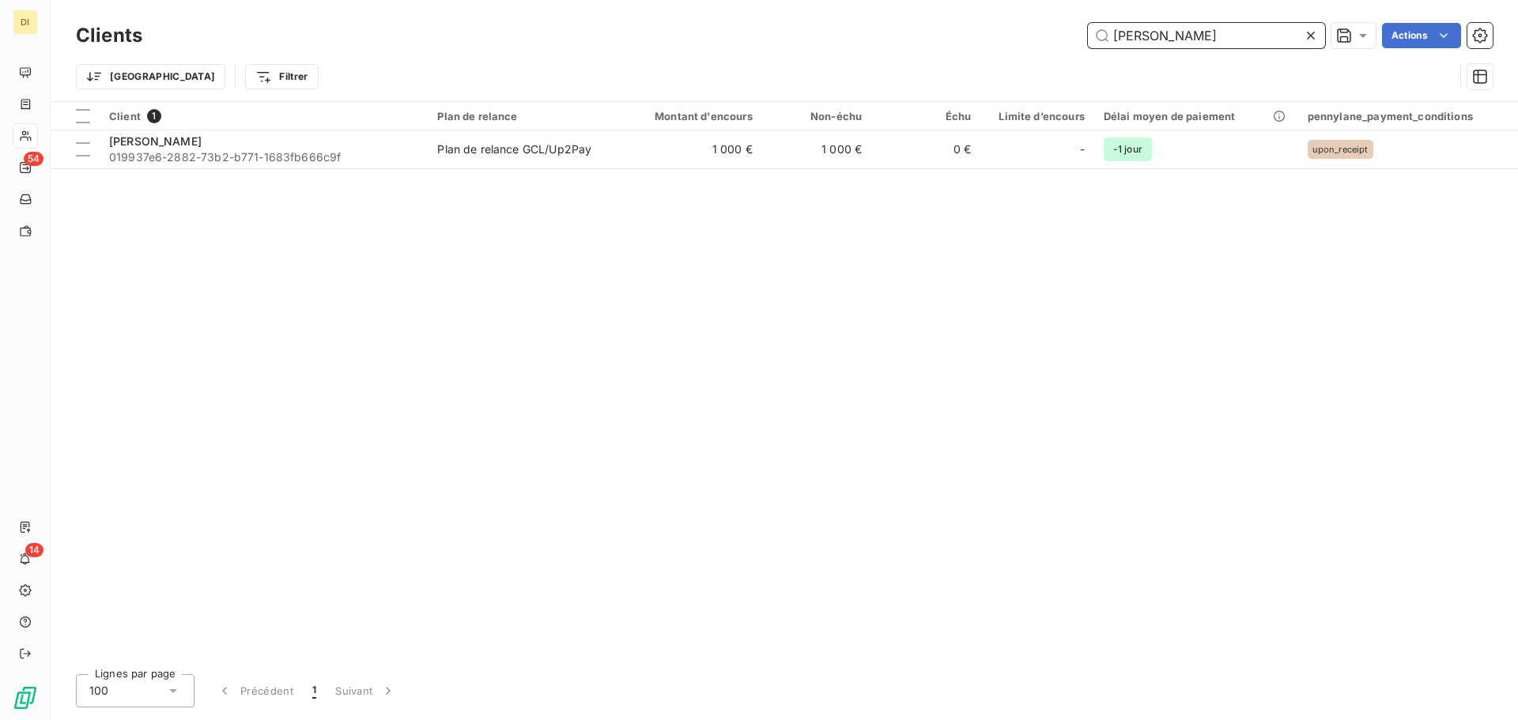
click at [1139, 31] on input "[PERSON_NAME]" at bounding box center [1206, 35] width 237 height 25
click at [1139, 31] on input "spot" at bounding box center [1206, 35] width 237 height 25
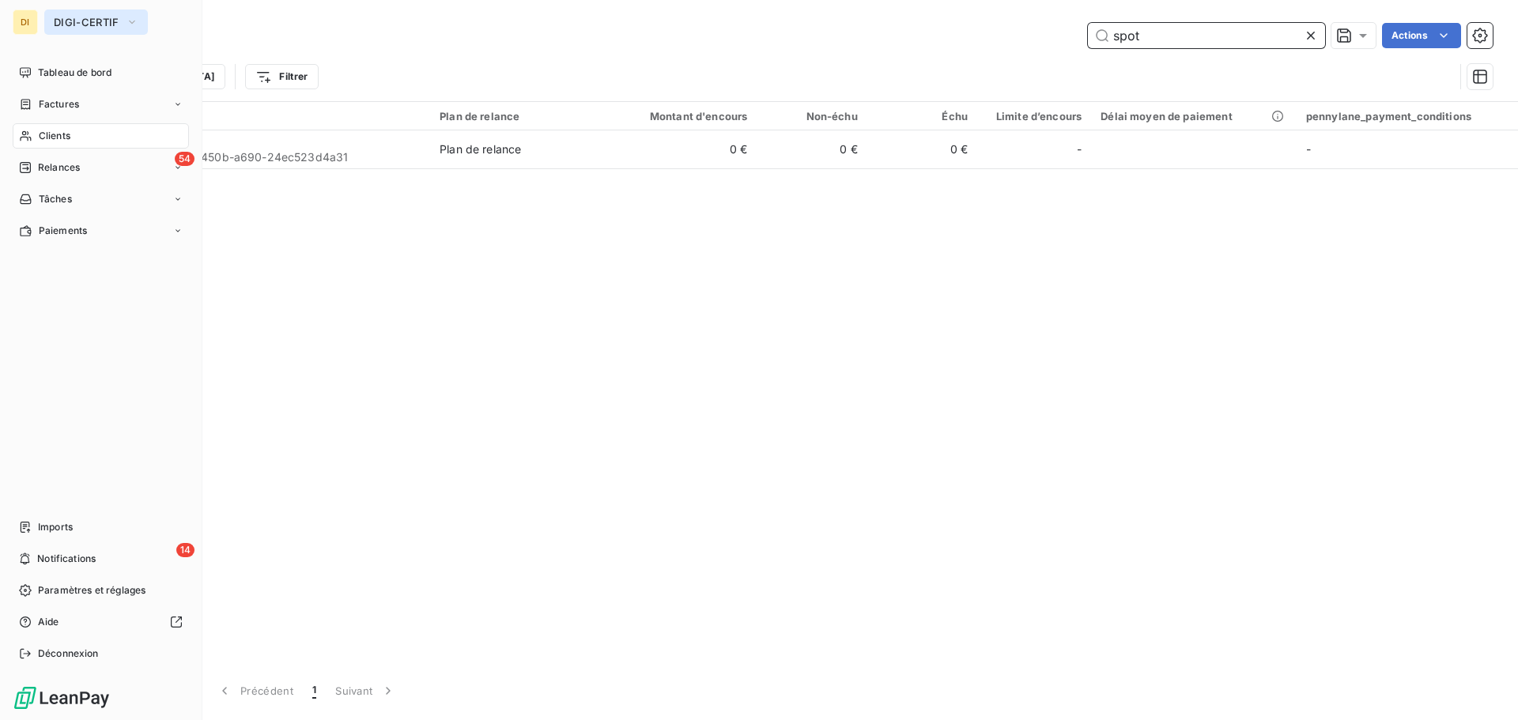
type input "spot"
click at [83, 17] on span "DIGI-CERTIF" at bounding box center [87, 22] width 66 height 13
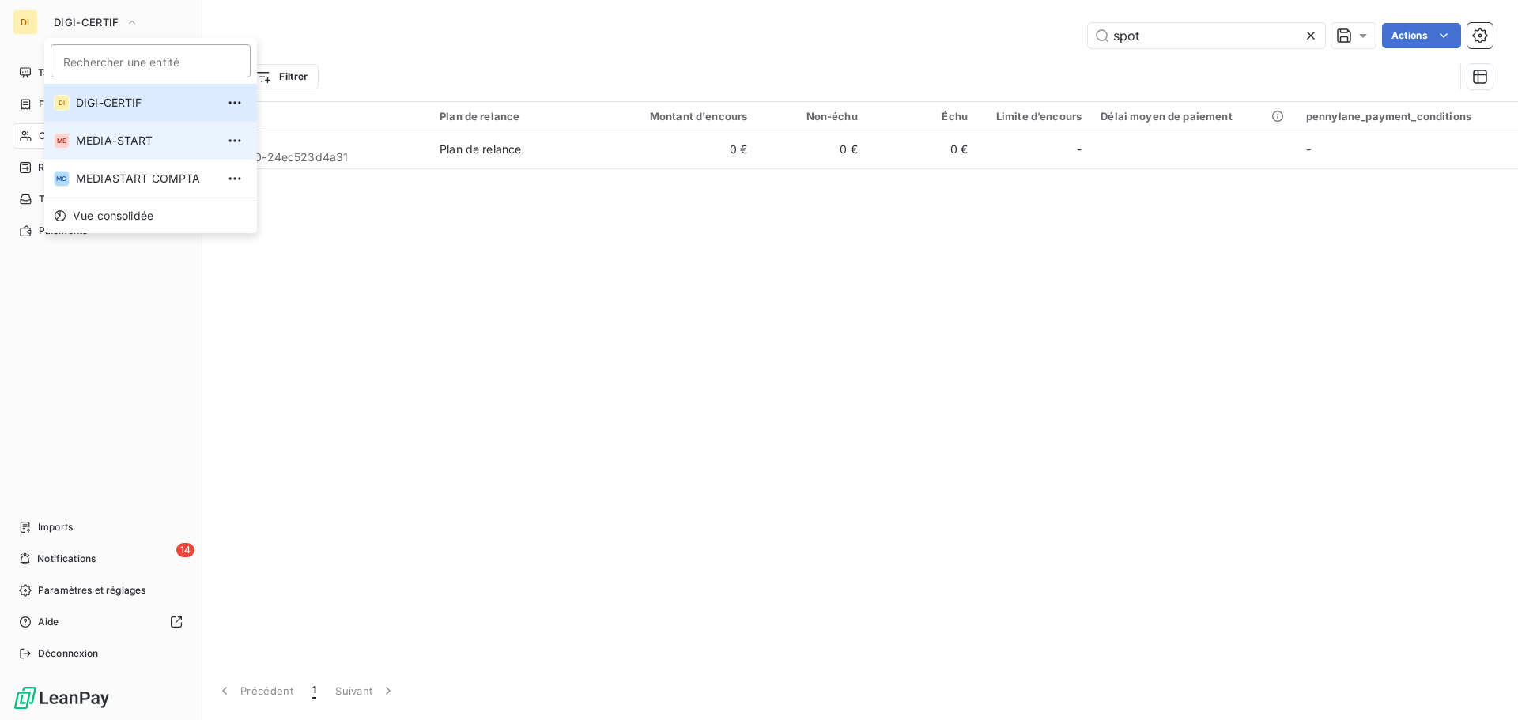
click at [103, 138] on span "MEDIA-START" at bounding box center [146, 141] width 140 height 16
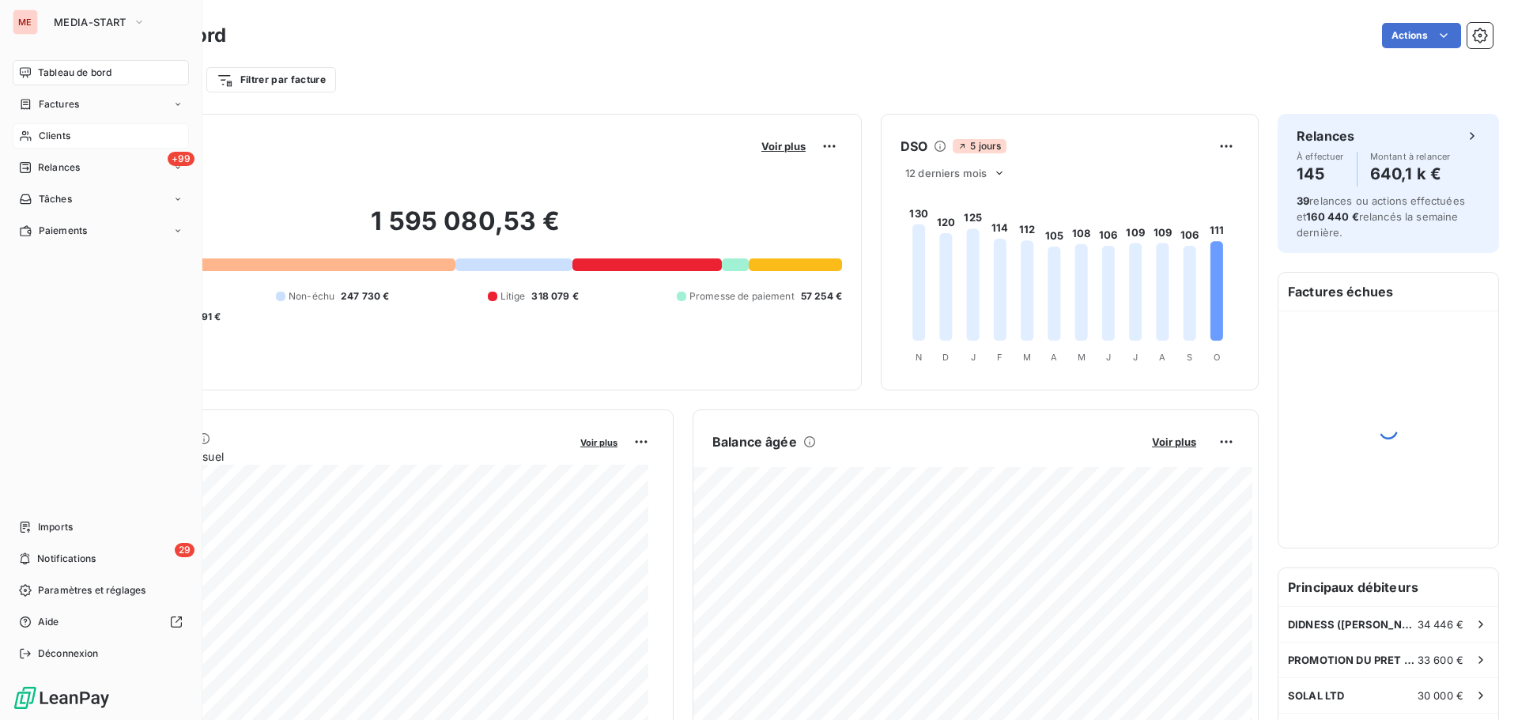
click at [79, 132] on div "Clients" at bounding box center [101, 135] width 176 height 25
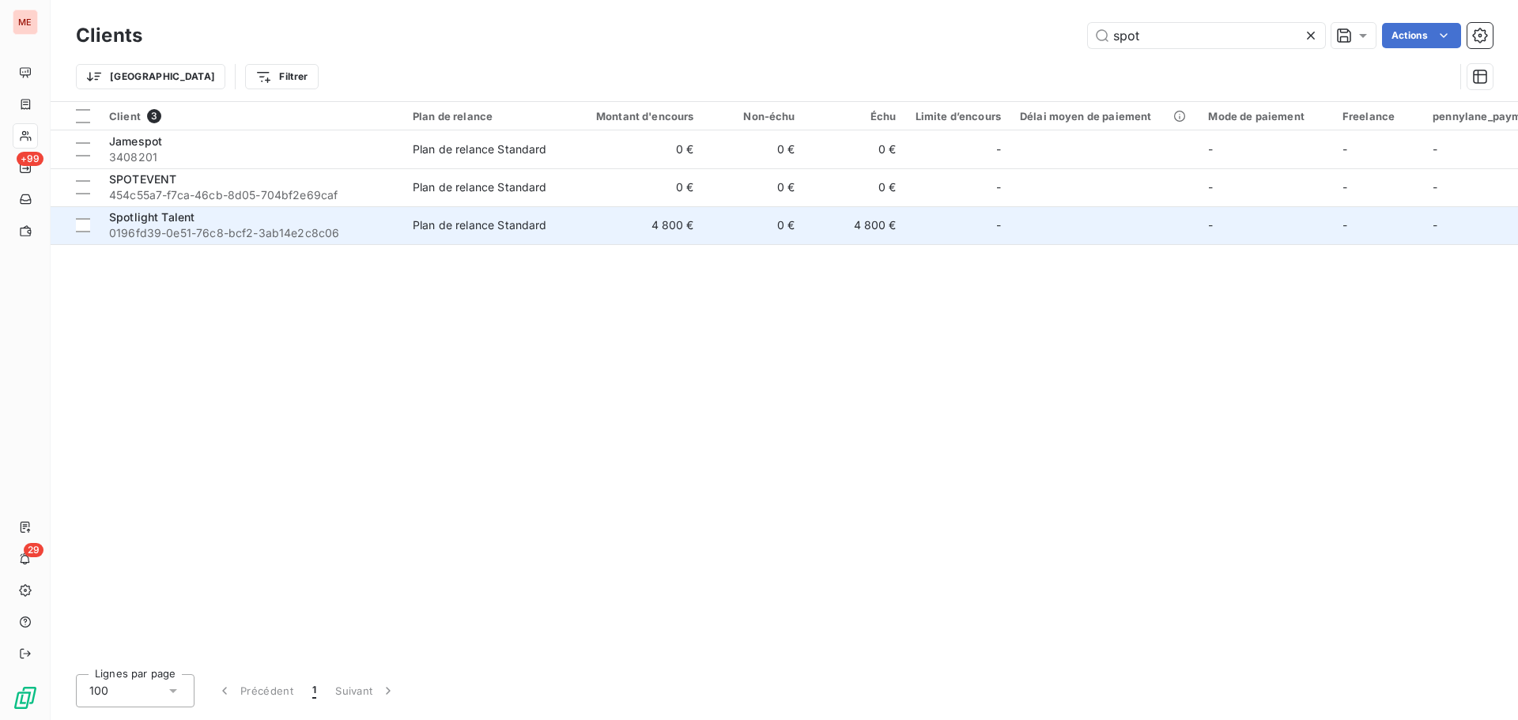
click at [255, 234] on span "0196fd39-0e51-76c8-bcf2-3ab14e2c8c06" at bounding box center [251, 233] width 285 height 16
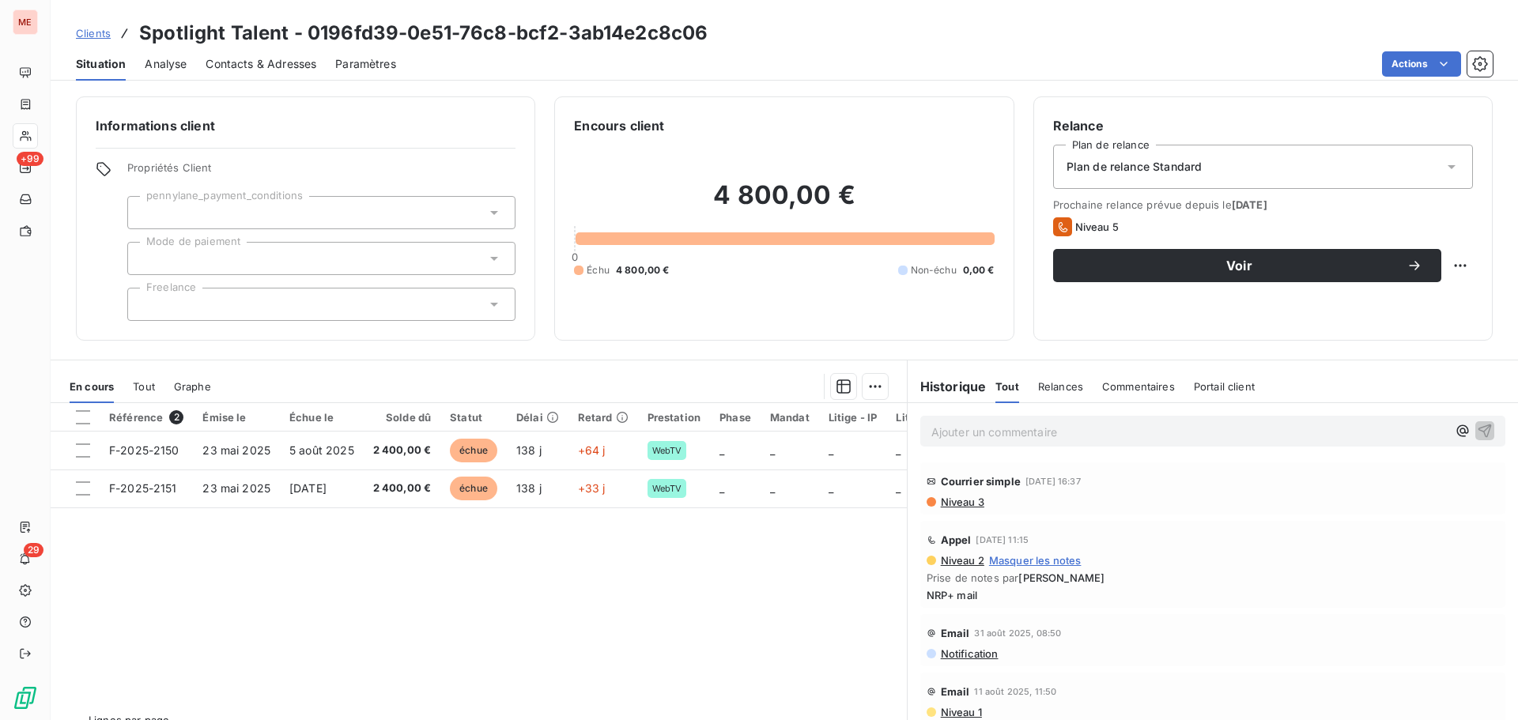
click at [269, 66] on span "Contacts & Adresses" at bounding box center [261, 64] width 111 height 16
